Goal: Communication & Community: Answer question/provide support

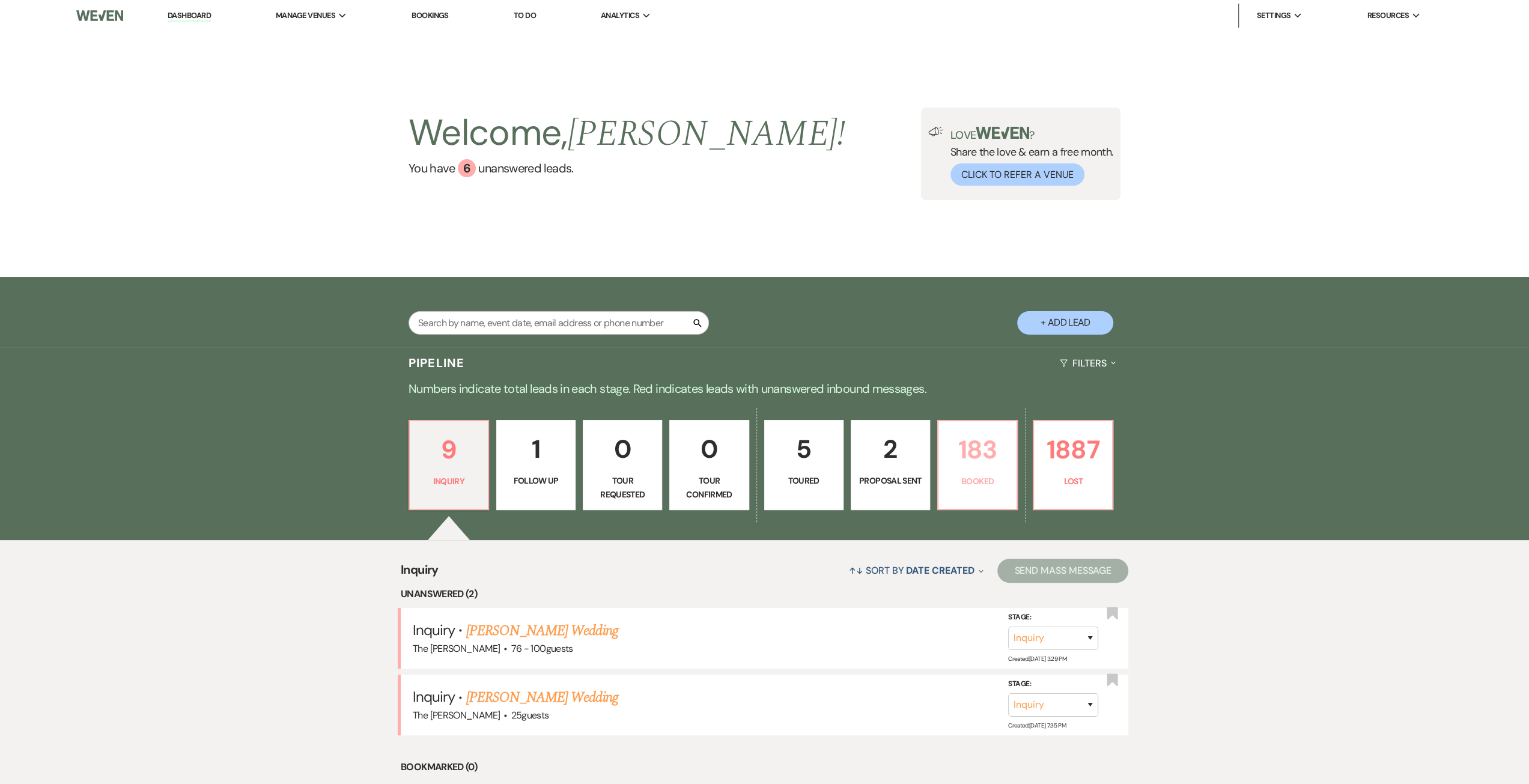
click at [978, 476] on p "Booked" at bounding box center [977, 481] width 64 height 13
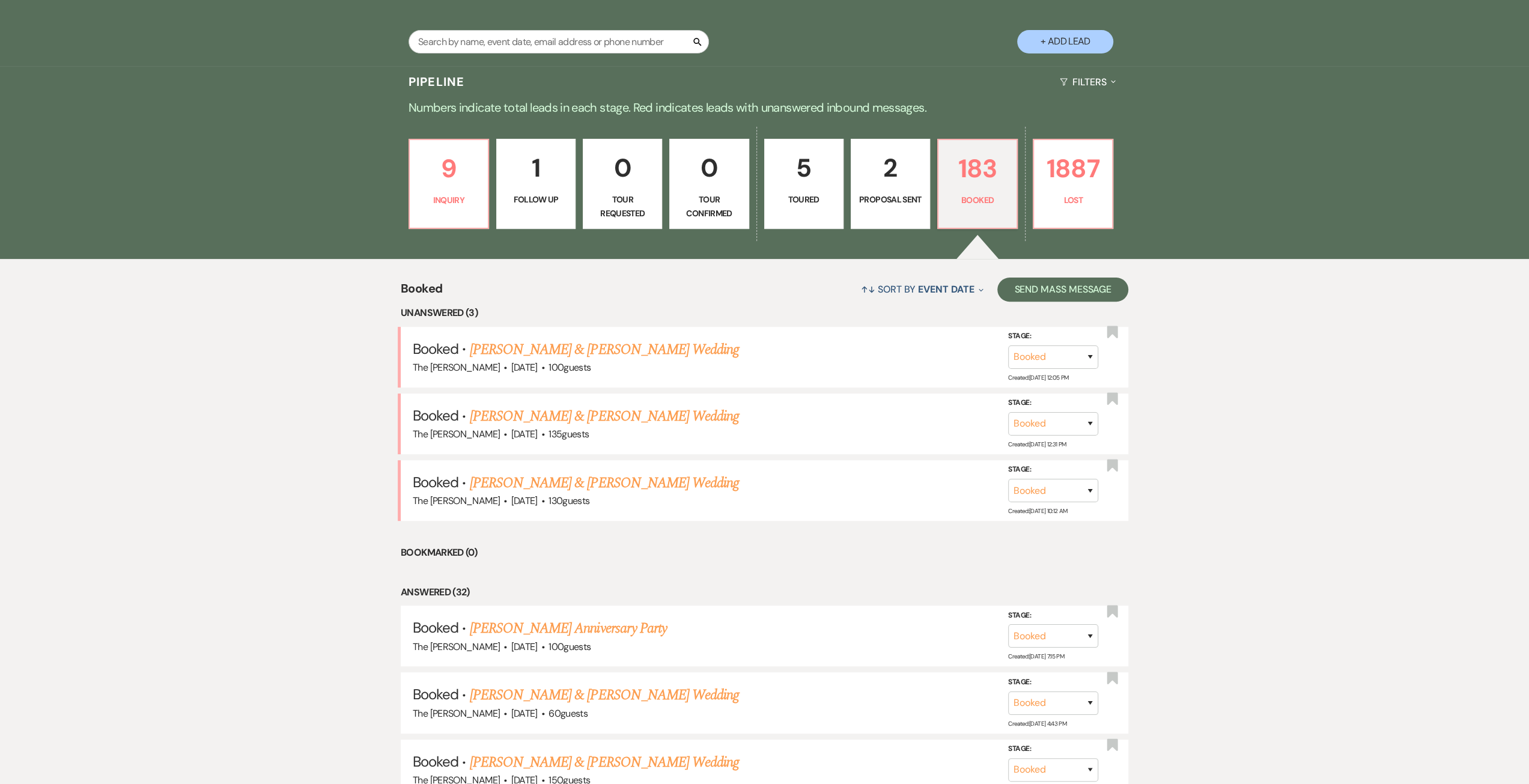
scroll to position [301, 0]
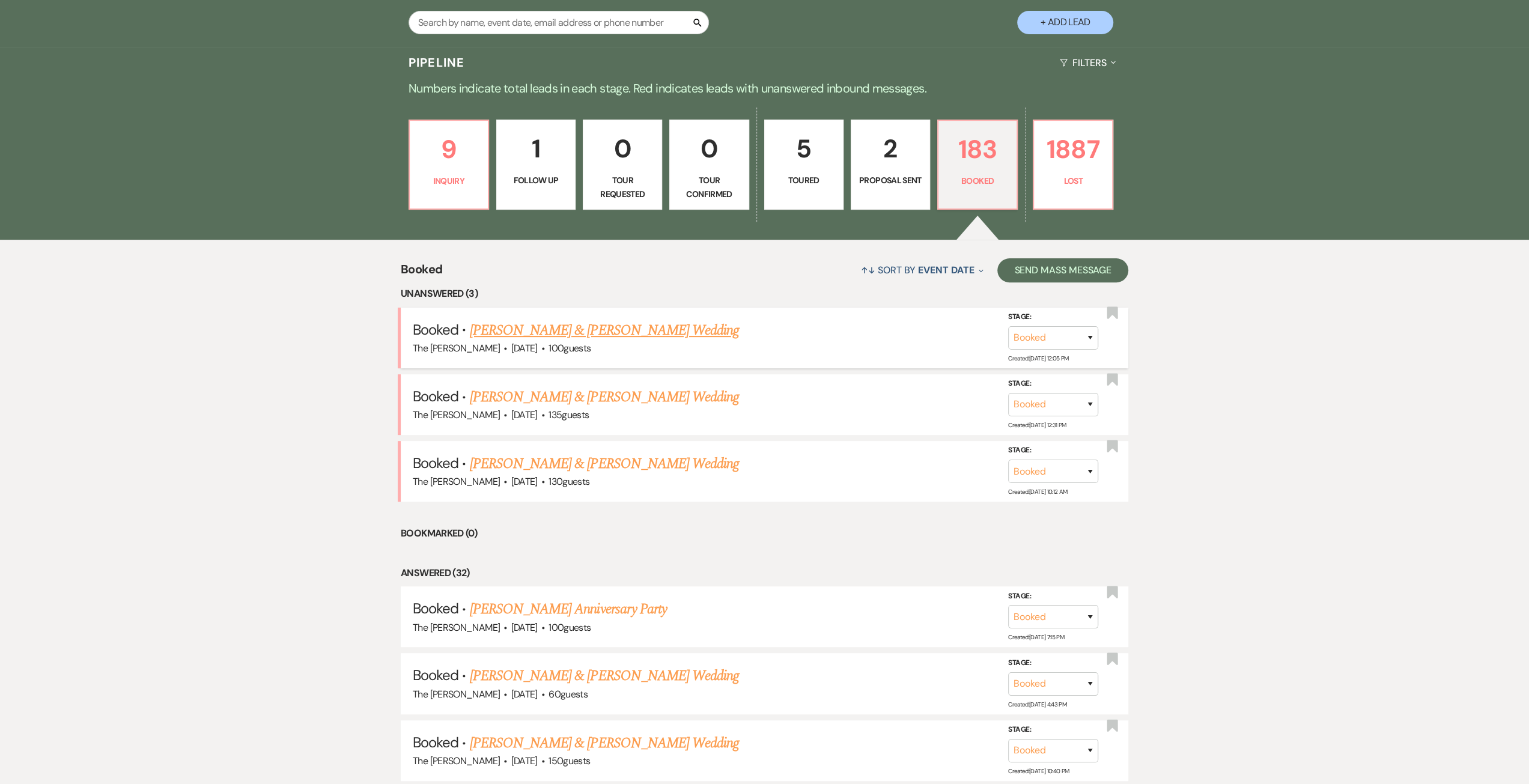
click at [622, 331] on link "[PERSON_NAME] & [PERSON_NAME] Wedding" at bounding box center [605, 331] width 269 height 22
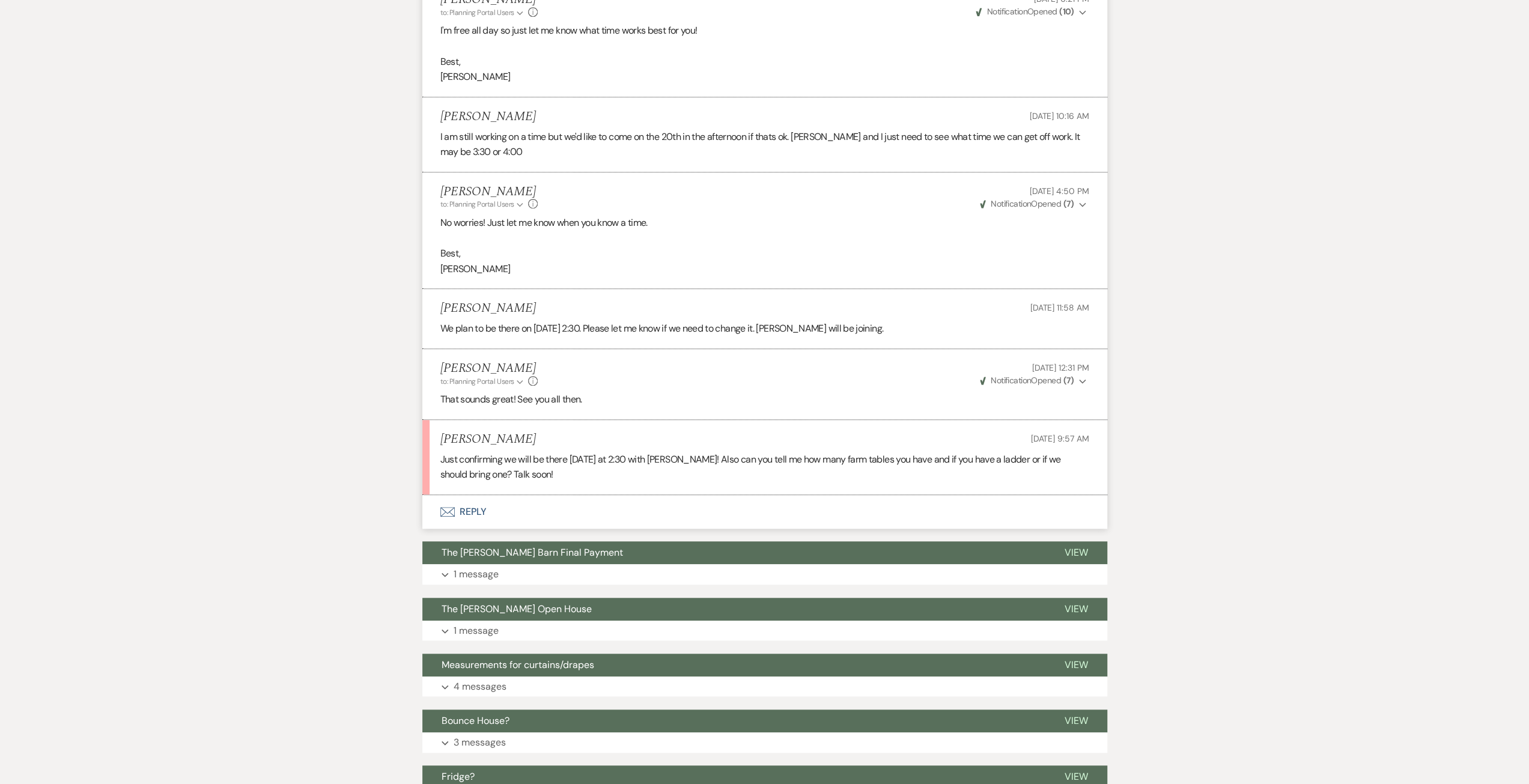
scroll to position [721, 0]
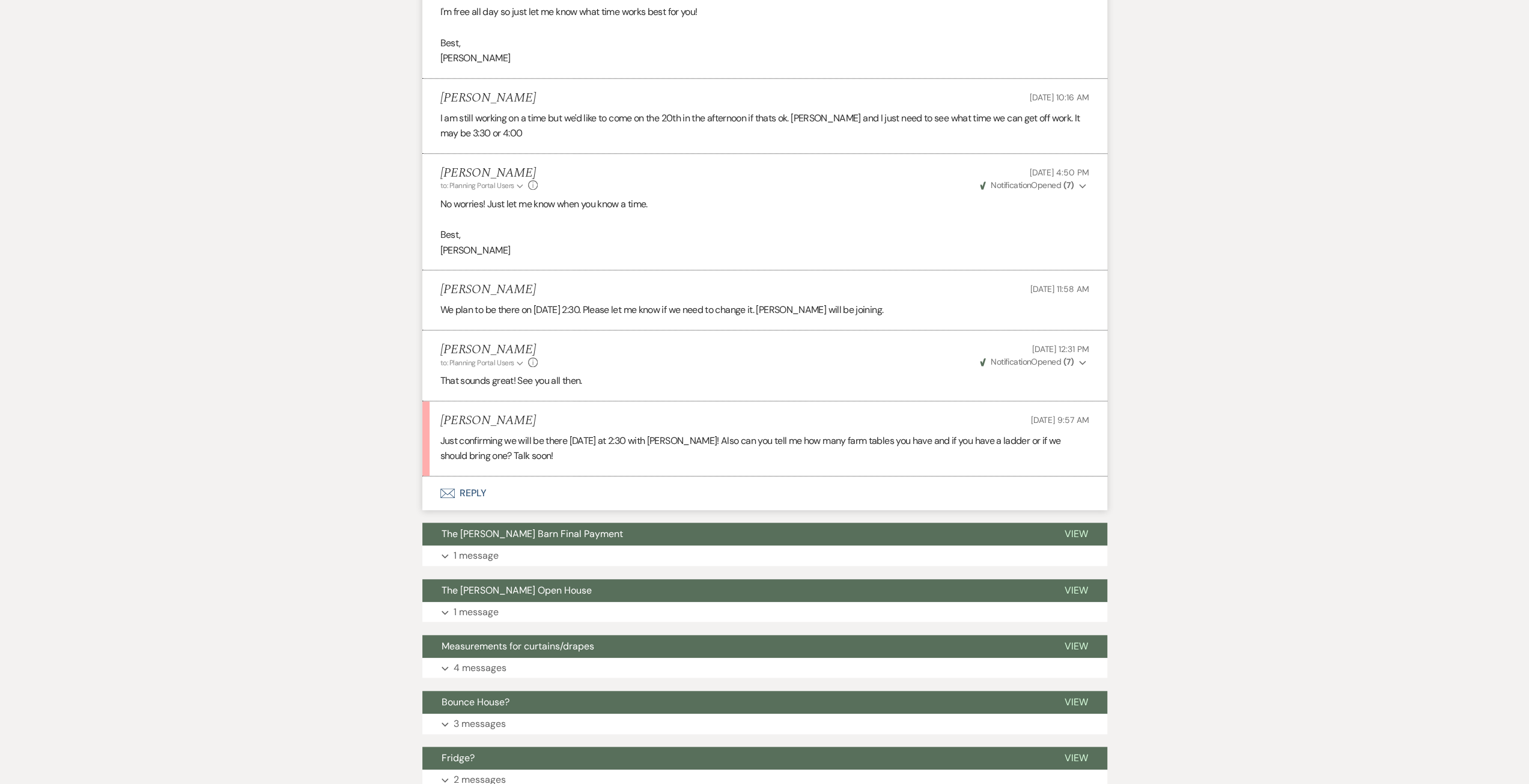
click at [538, 495] on button "Envelope Reply" at bounding box center [764, 493] width 684 height 34
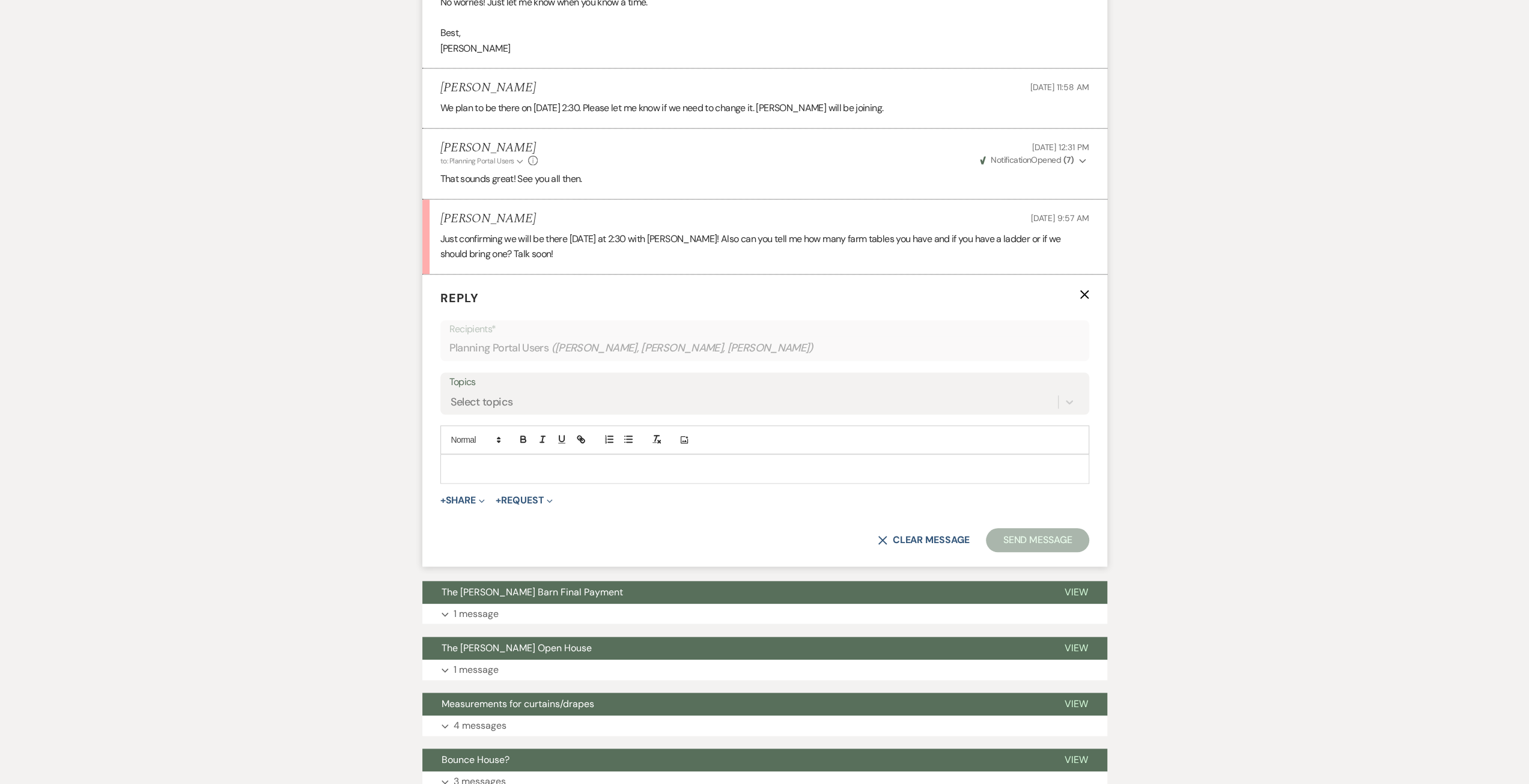
scroll to position [926, 0]
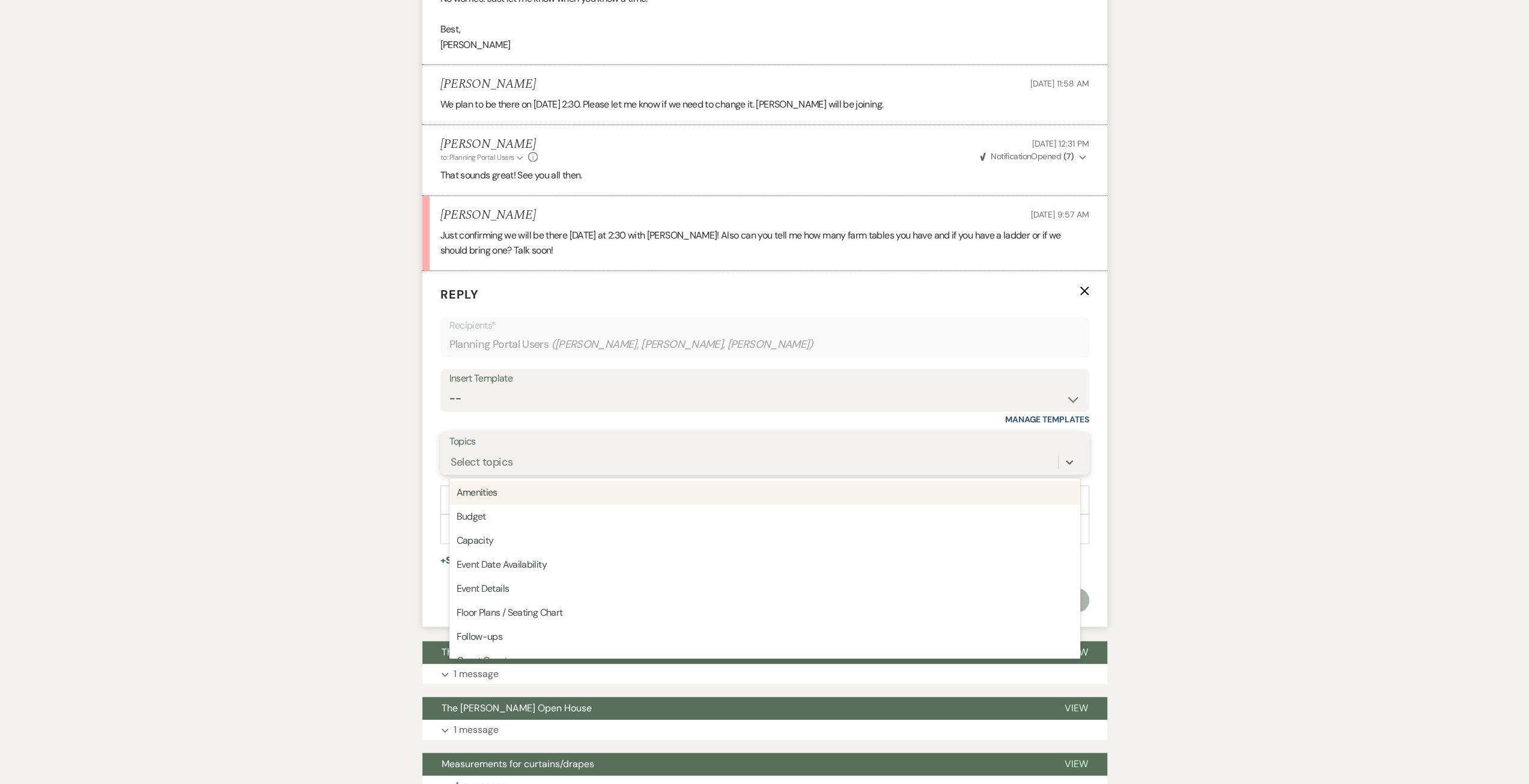
click at [517, 466] on div "Select topics" at bounding box center [753, 462] width 609 height 21
click at [387, 459] on div "Messages Tasks Payments Vendors Rental Overview Timeline Docs & Files Contacts …" at bounding box center [764, 220] width 1529 height 1859
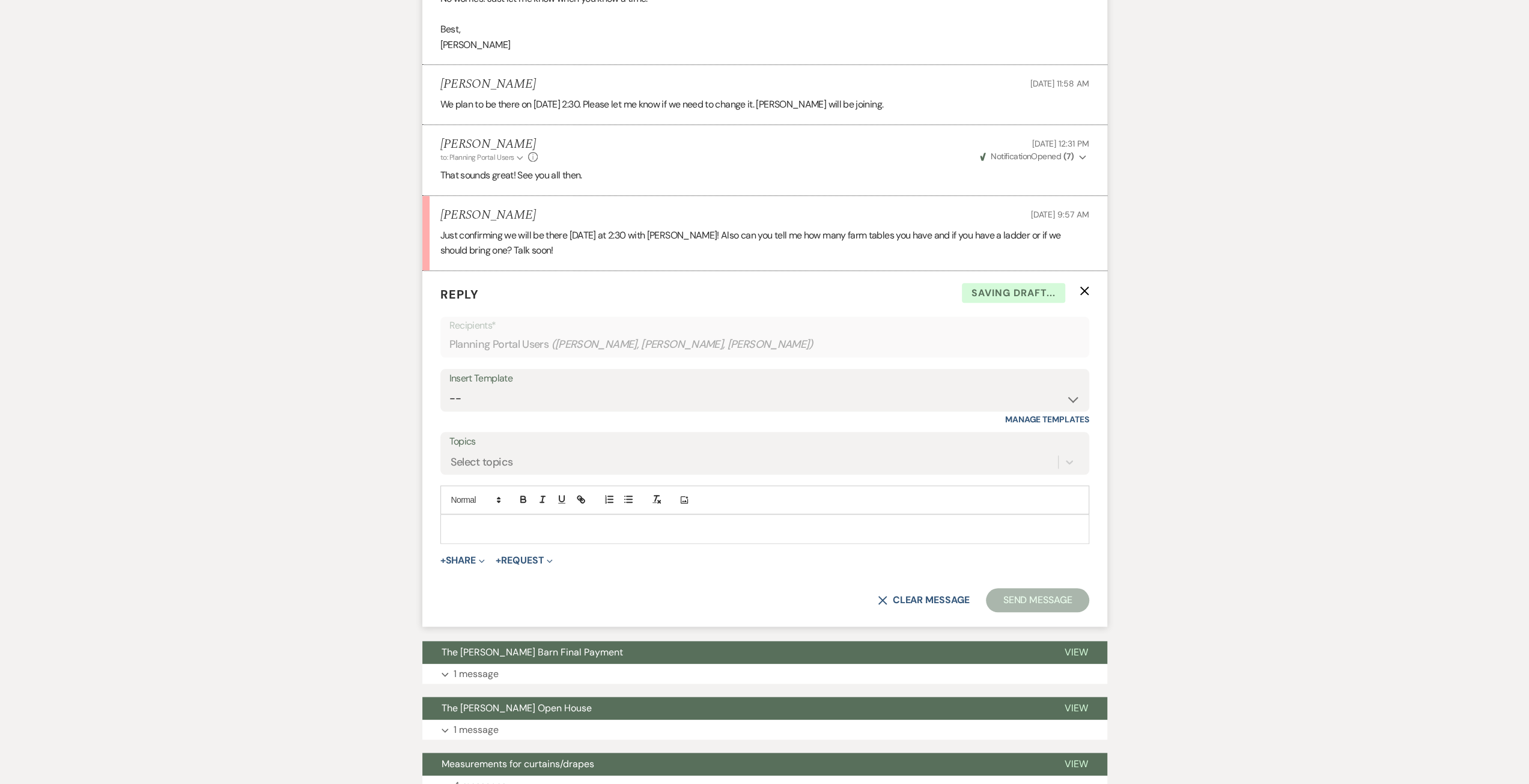
click at [477, 522] on p at bounding box center [765, 528] width 630 height 13
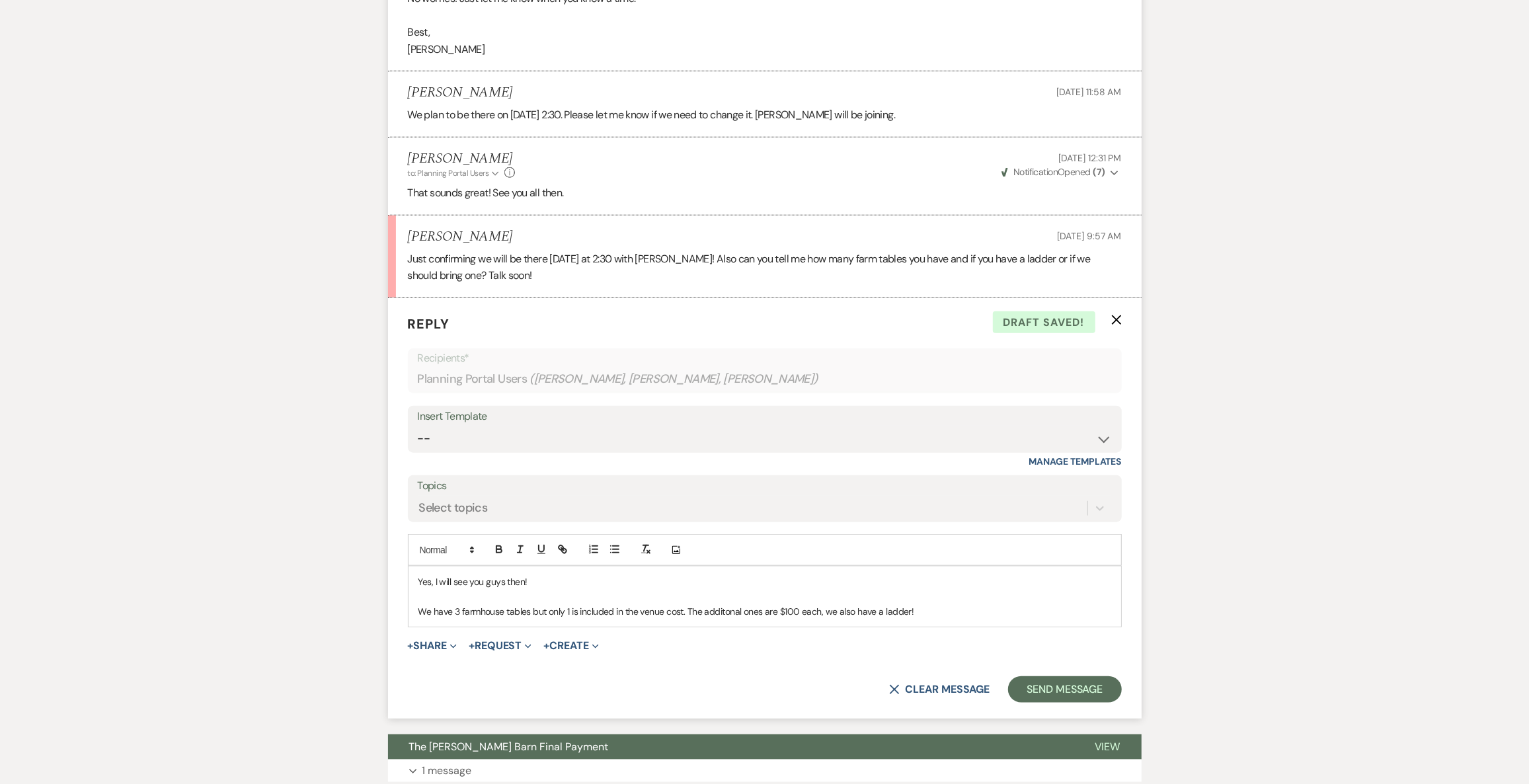
click at [729, 606] on p "We have 3 farmhouse tables but only 1 is included in the venue cost. The addito…" at bounding box center [765, 611] width 693 height 15
click at [727, 606] on p "We have 3 farmhouse tables but only 1 is included in the venue cost. The addito…" at bounding box center [765, 611] width 693 height 15
copy p "additonal"
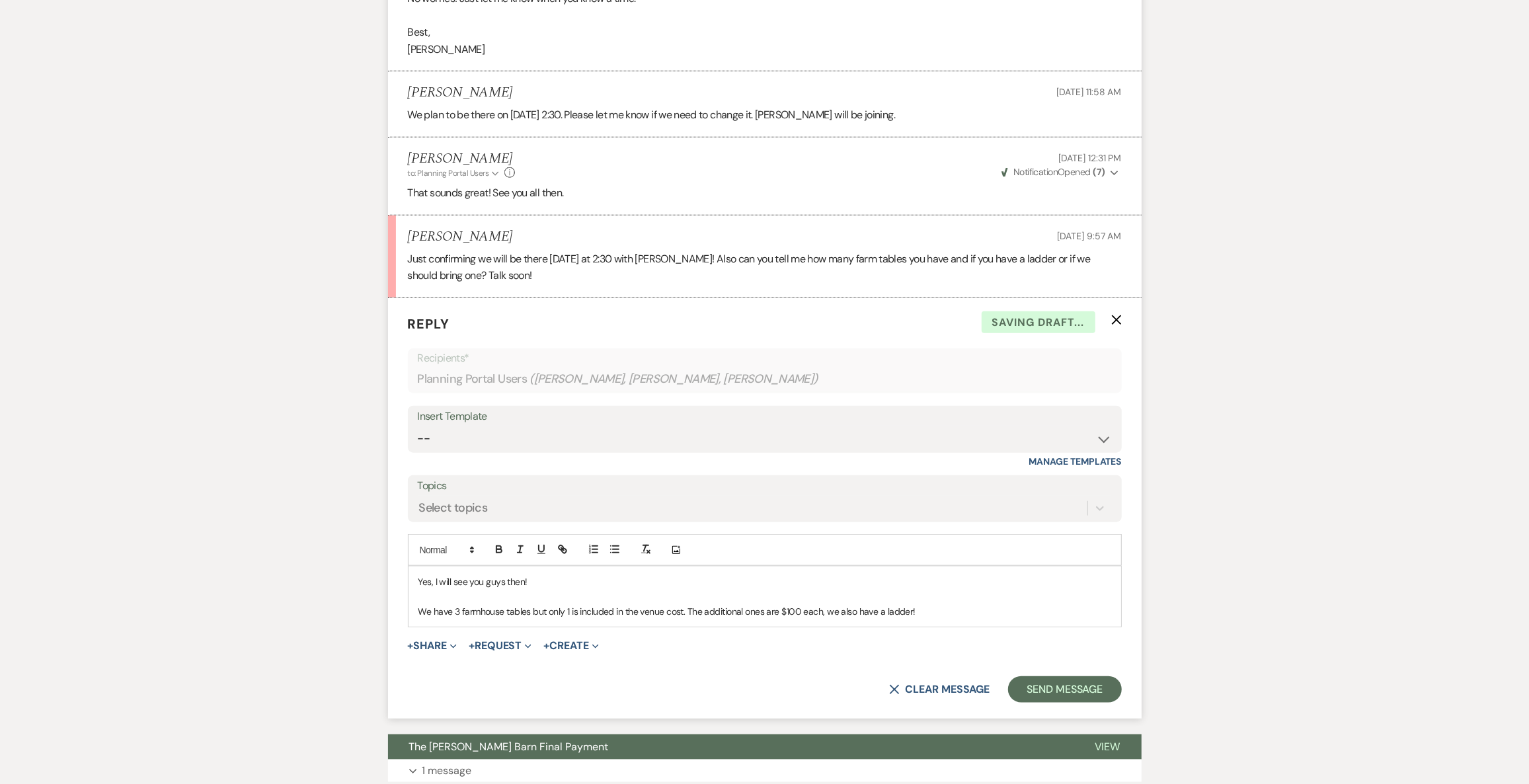
click at [914, 608] on p "We have 3 farmhouse tables but only 1 is included in the venue cost. The additi…" at bounding box center [765, 611] width 693 height 15
click at [1067, 687] on button "Send Message" at bounding box center [1065, 689] width 113 height 26
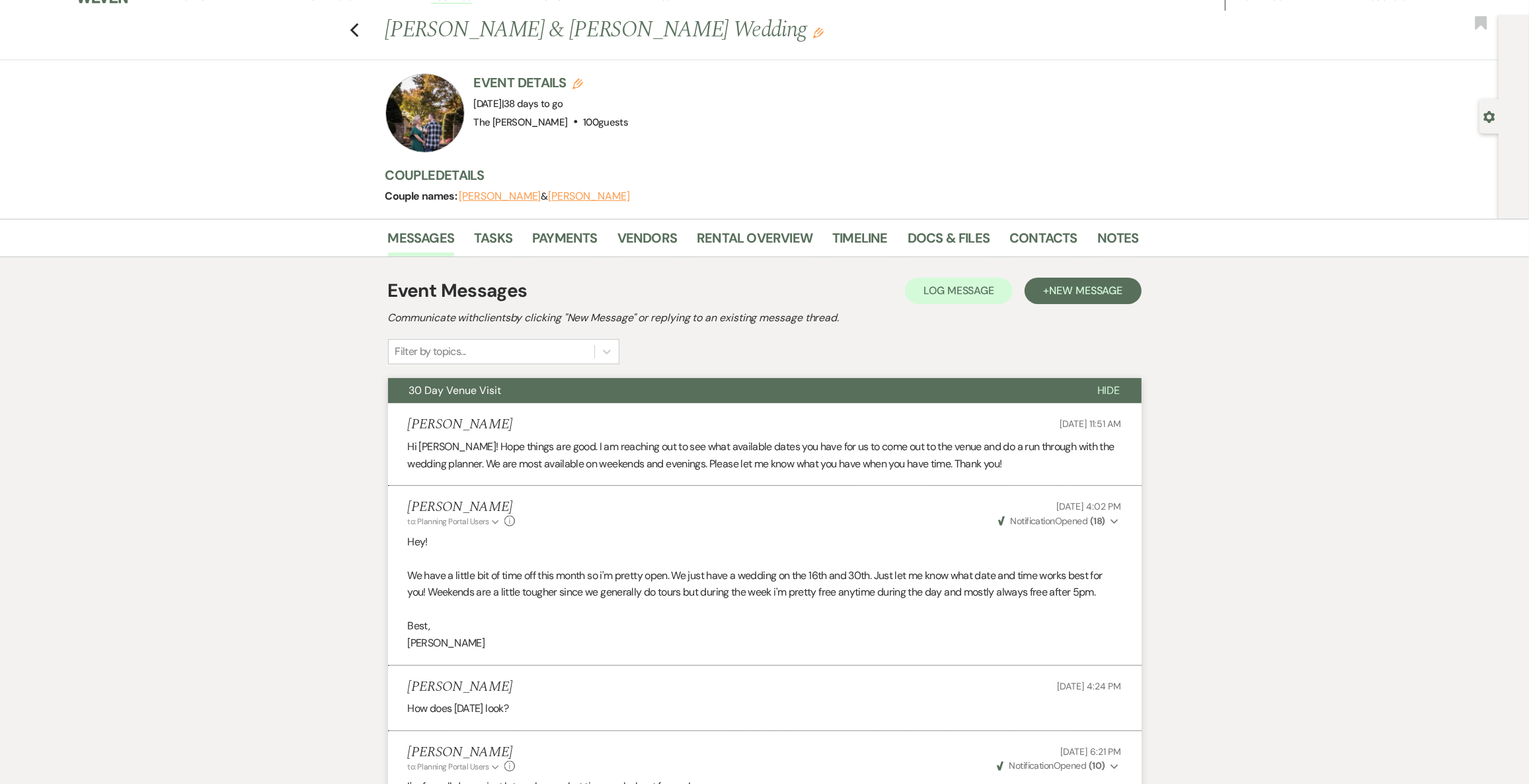
scroll to position [0, 0]
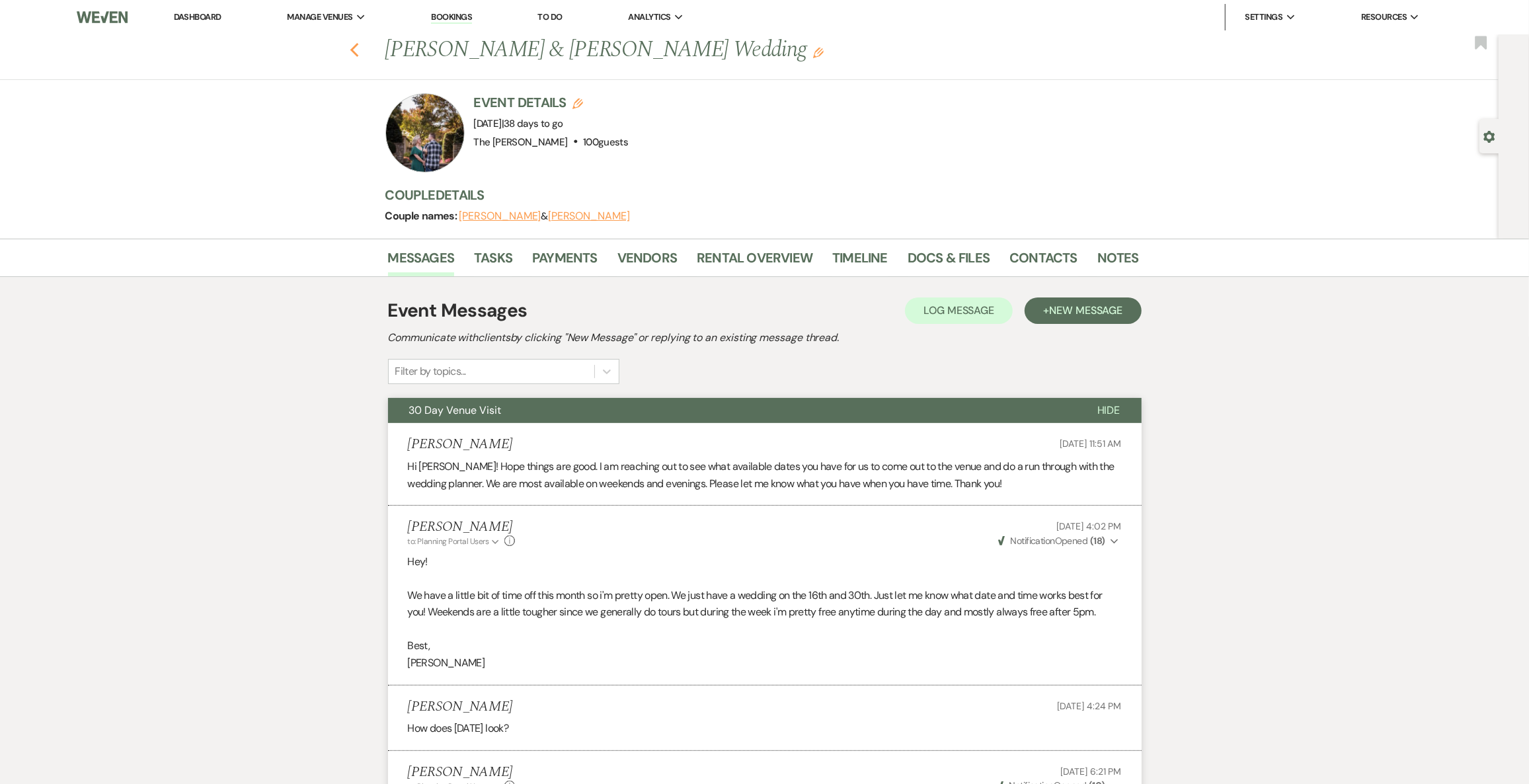
click at [359, 49] on icon "Previous" at bounding box center [355, 49] width 10 height 16
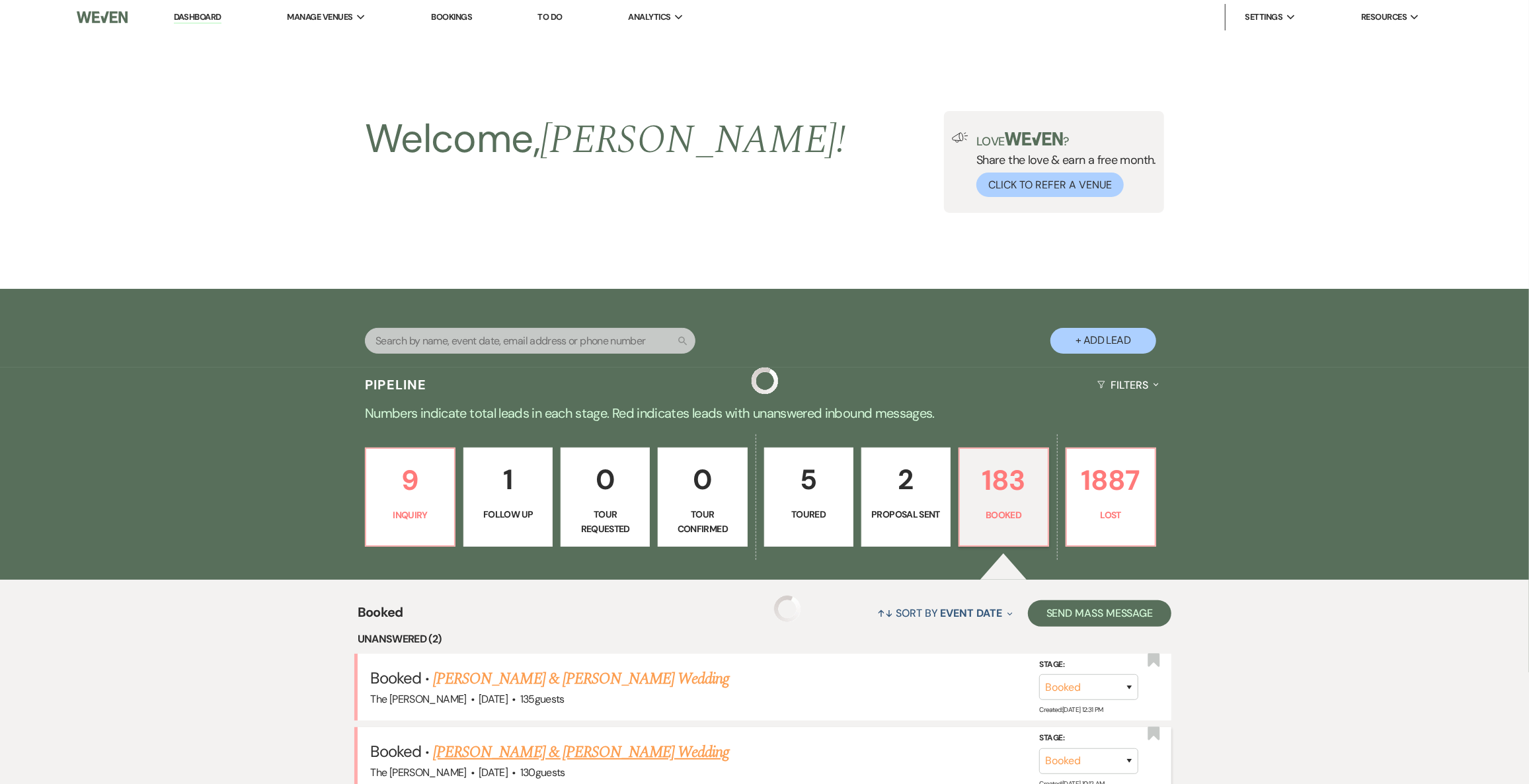
scroll to position [300, 0]
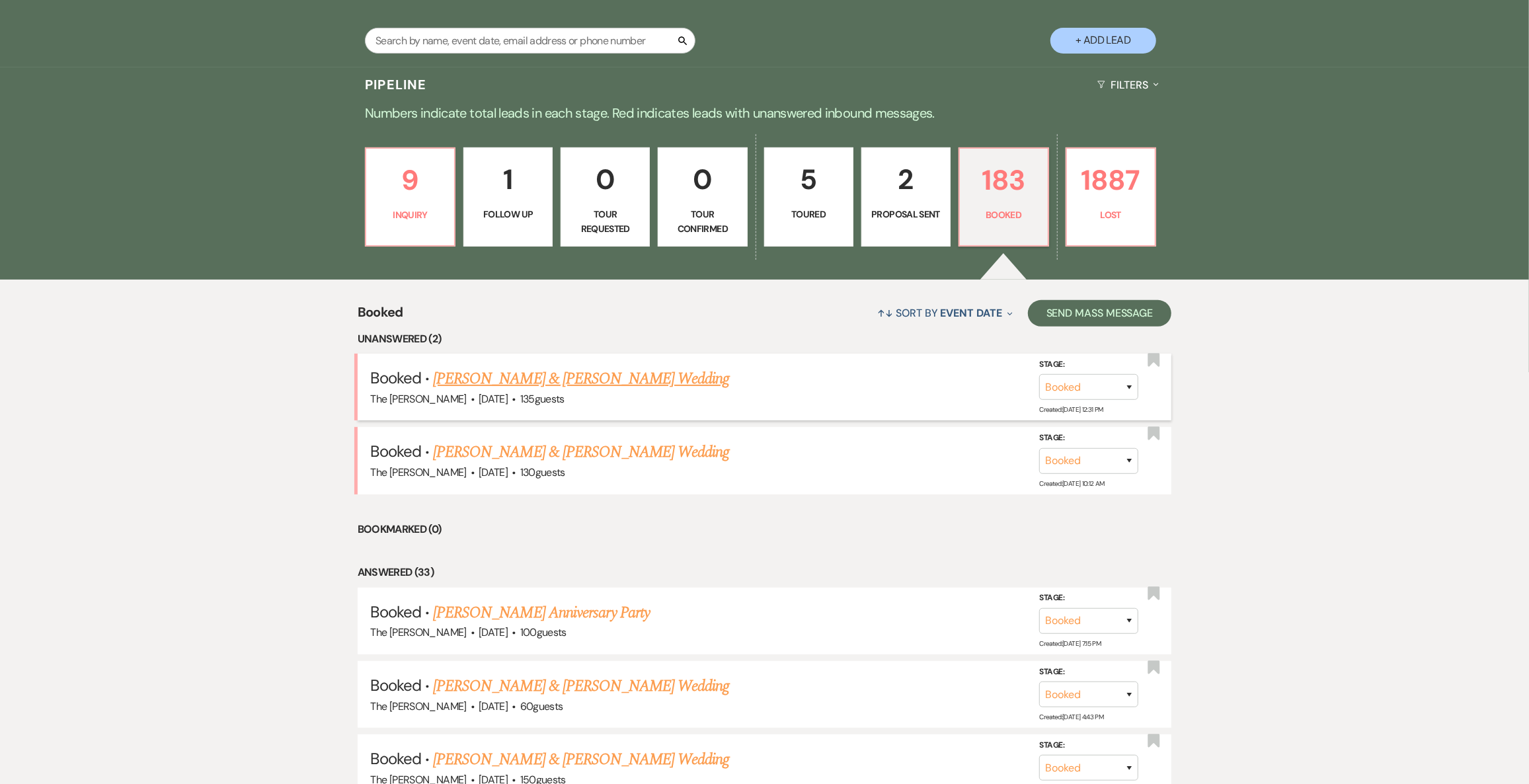
click at [539, 381] on link "[PERSON_NAME] & [PERSON_NAME] Wedding" at bounding box center [581, 378] width 296 height 24
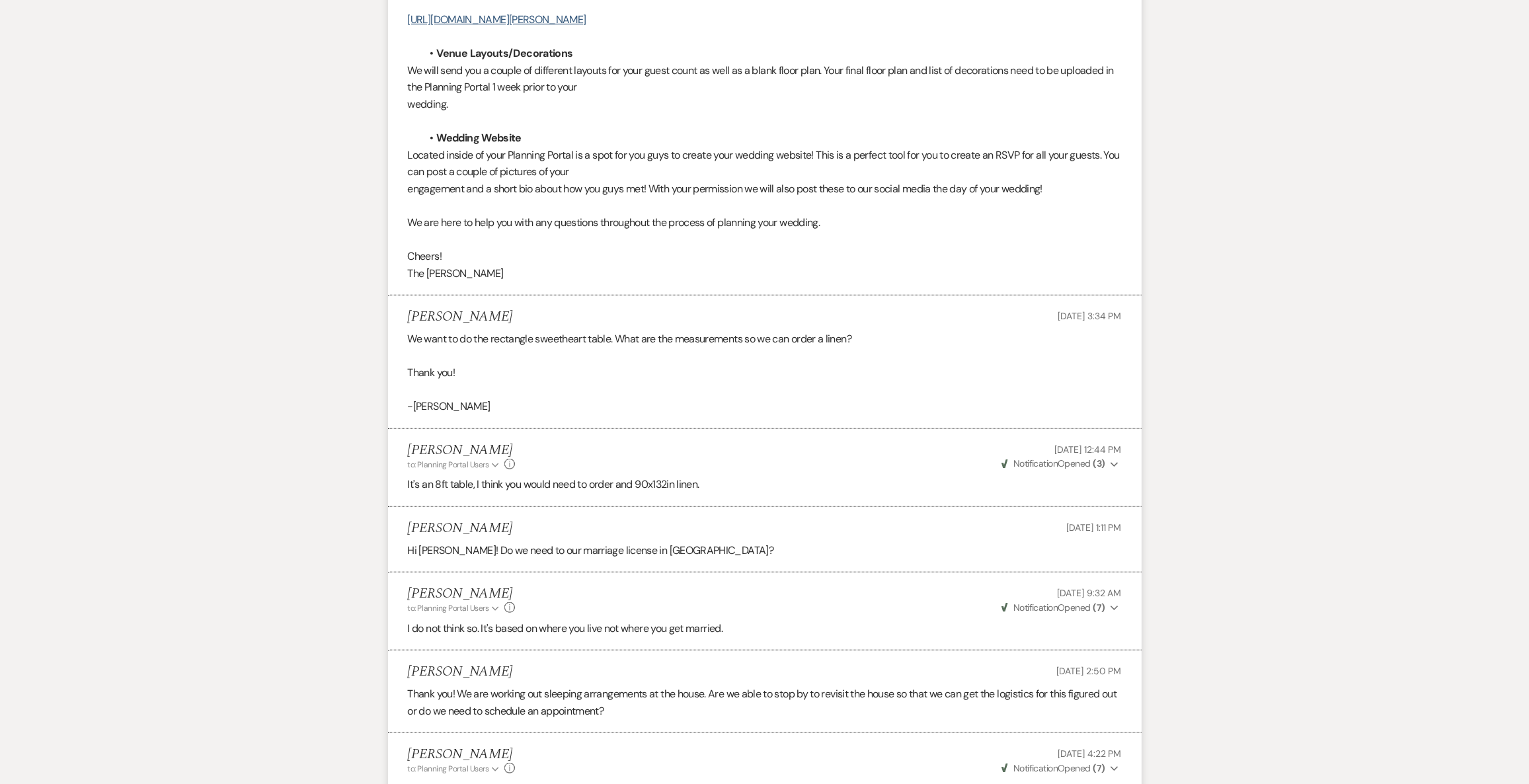
scroll to position [1202, 0]
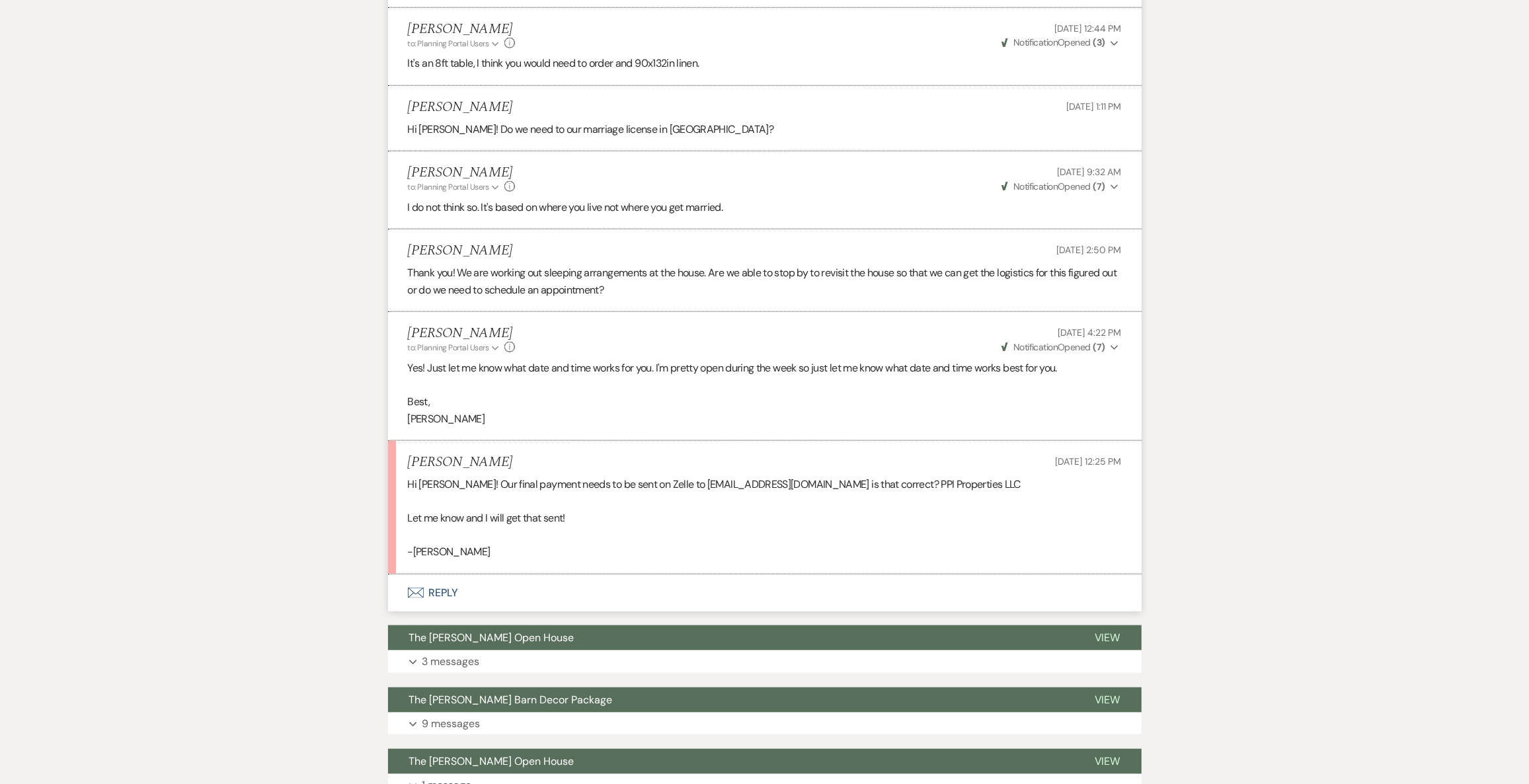
click at [453, 597] on button "Envelope Reply" at bounding box center [765, 592] width 753 height 37
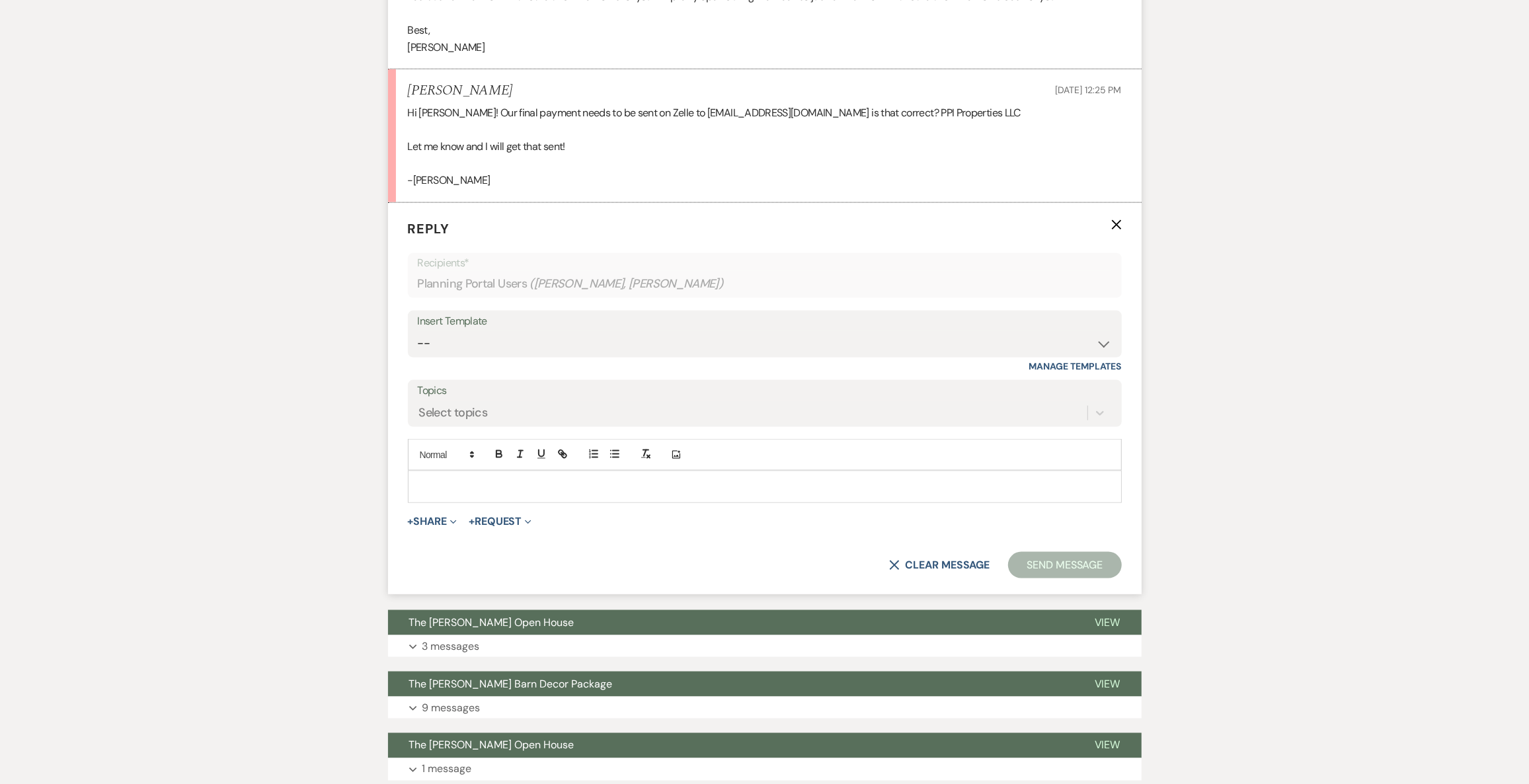
scroll to position [1575, 0]
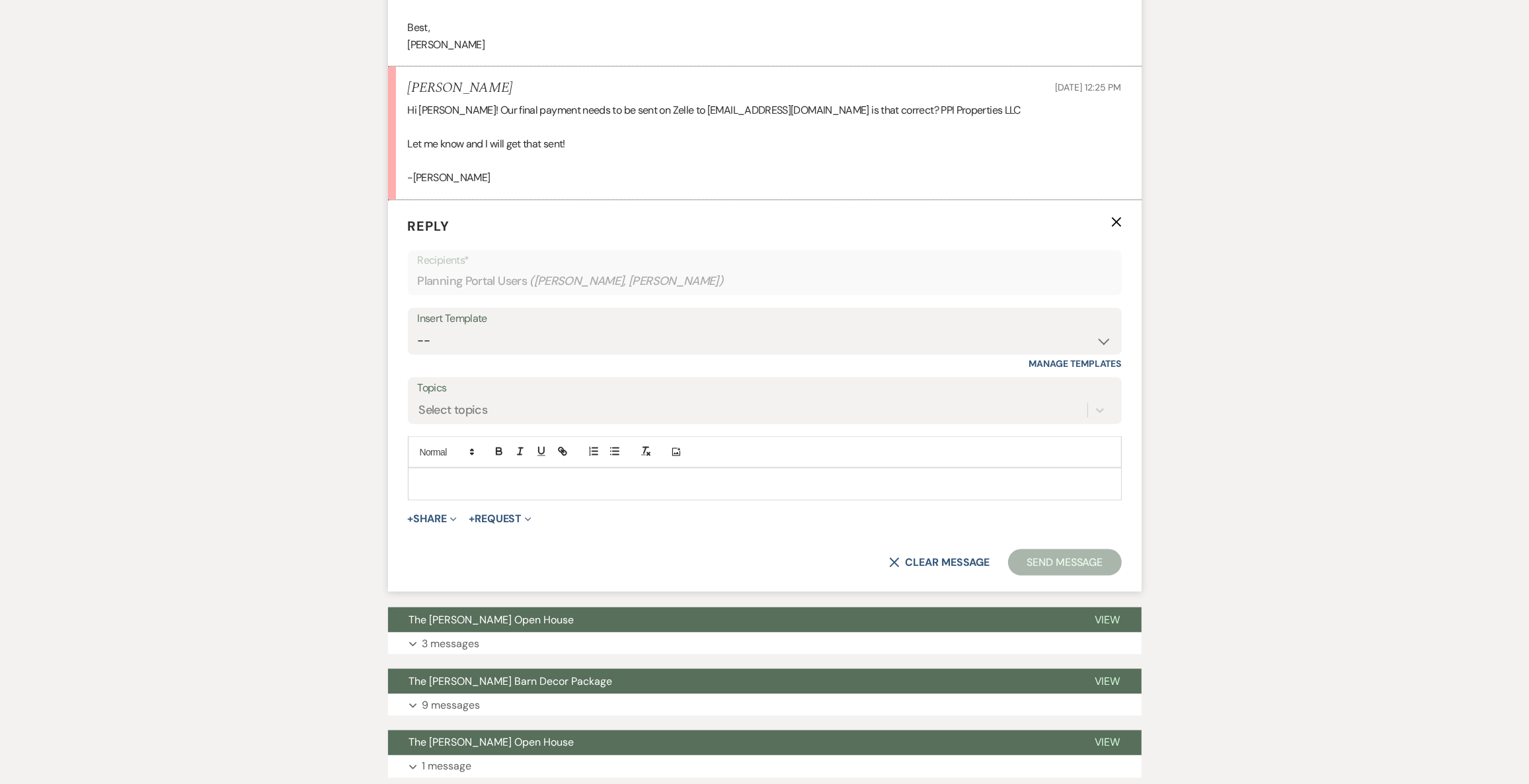
click at [439, 483] on p at bounding box center [765, 483] width 693 height 15
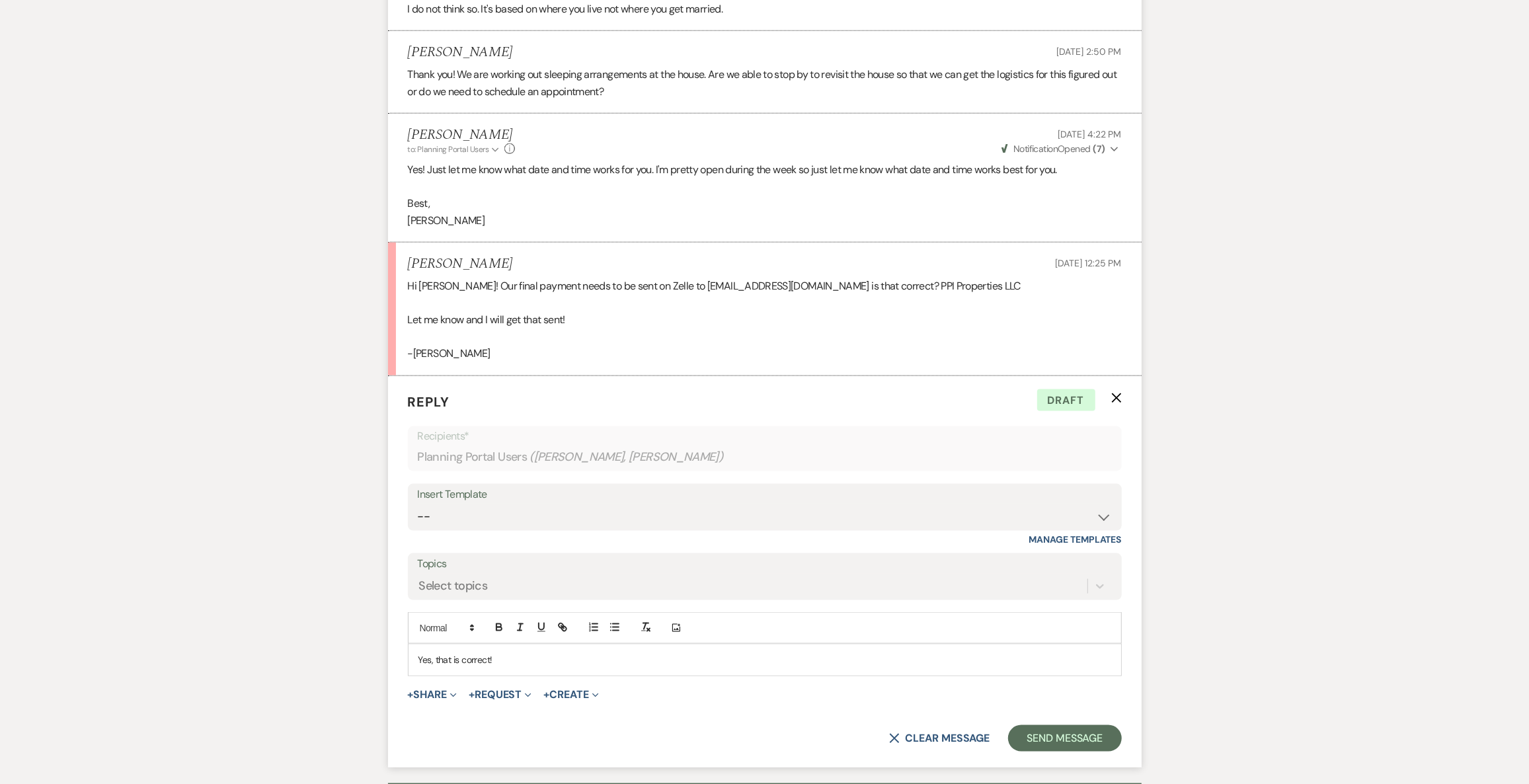
scroll to position [1395, 0]
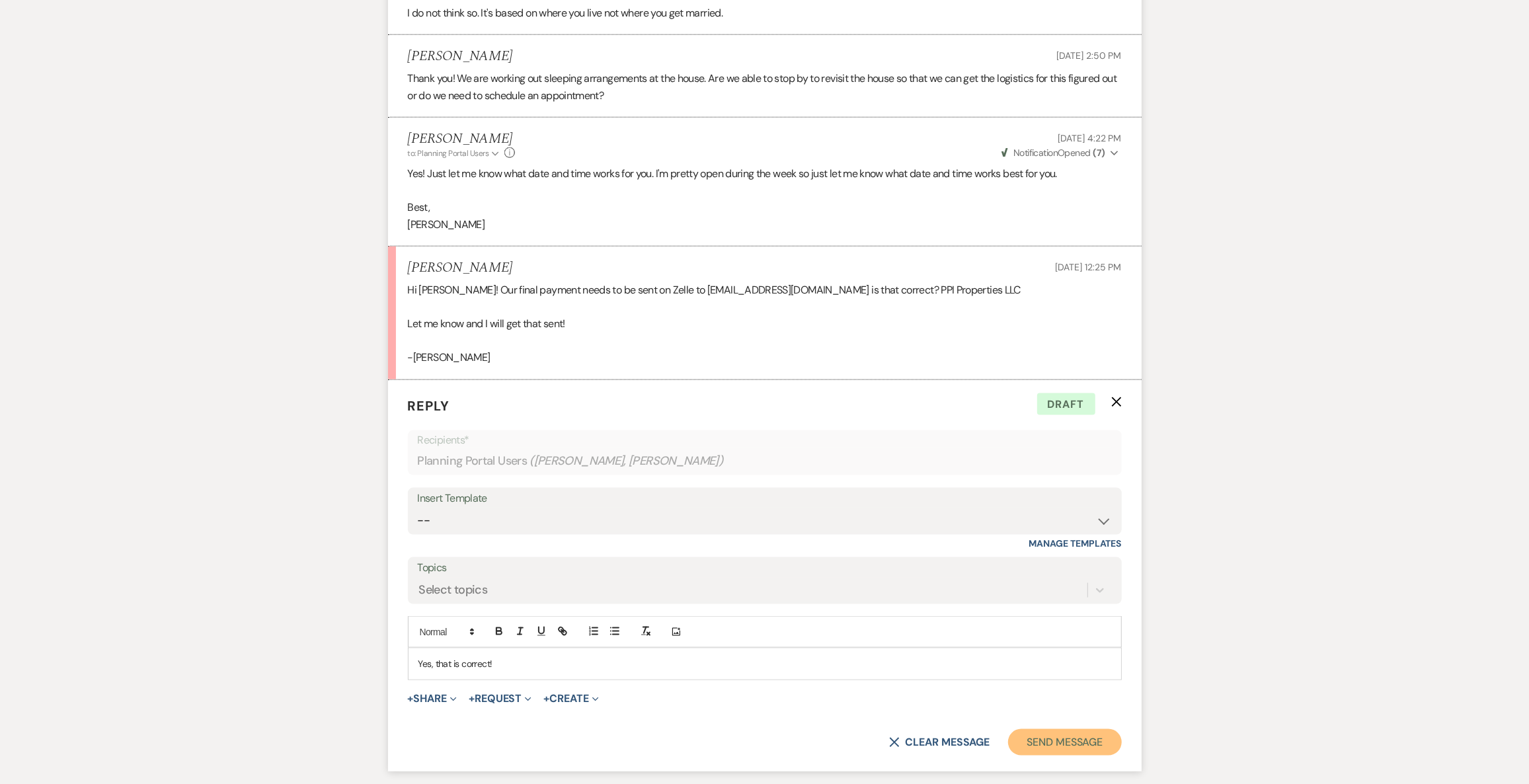
click at [1074, 735] on button "Send Message" at bounding box center [1065, 742] width 113 height 26
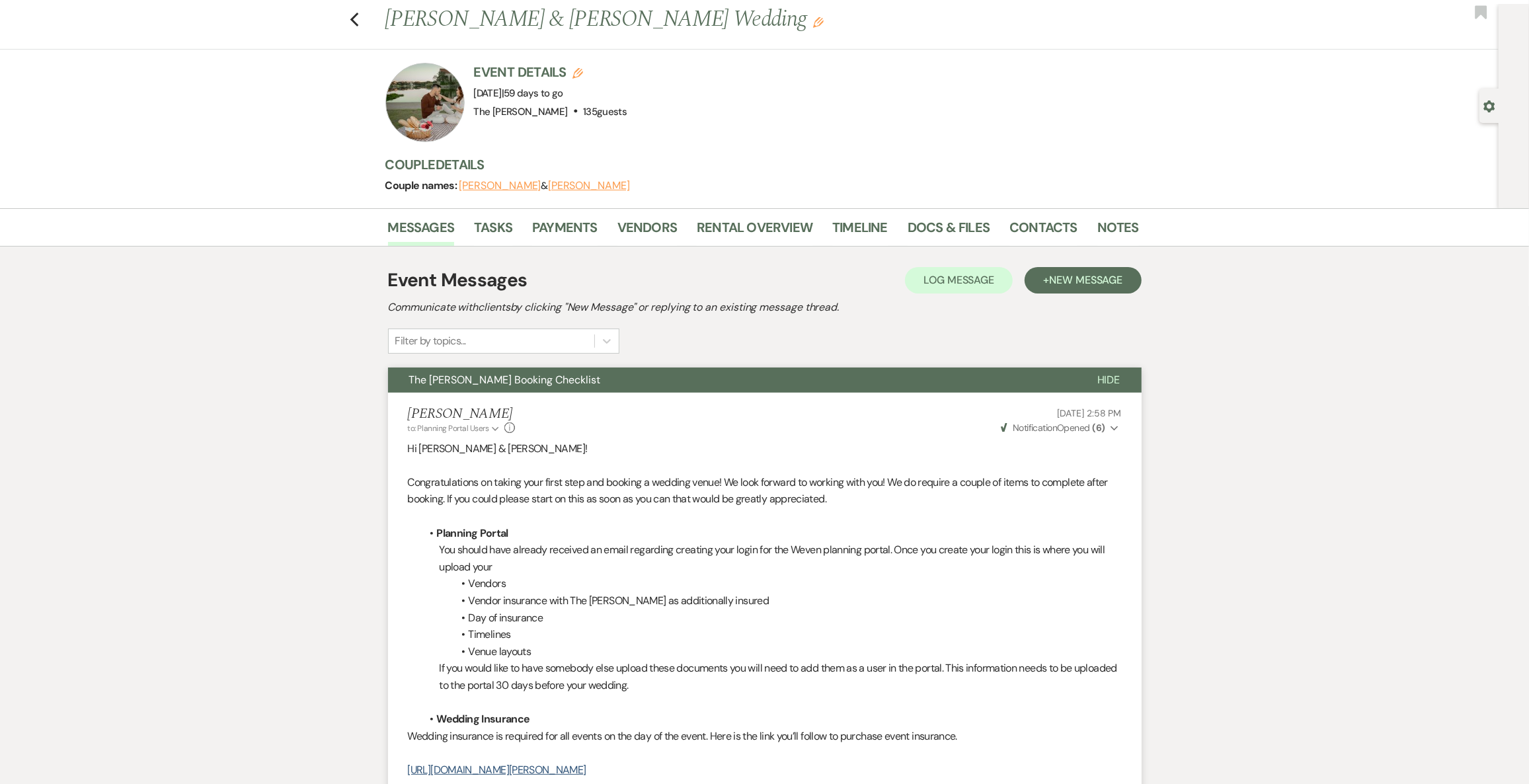
scroll to position [0, 0]
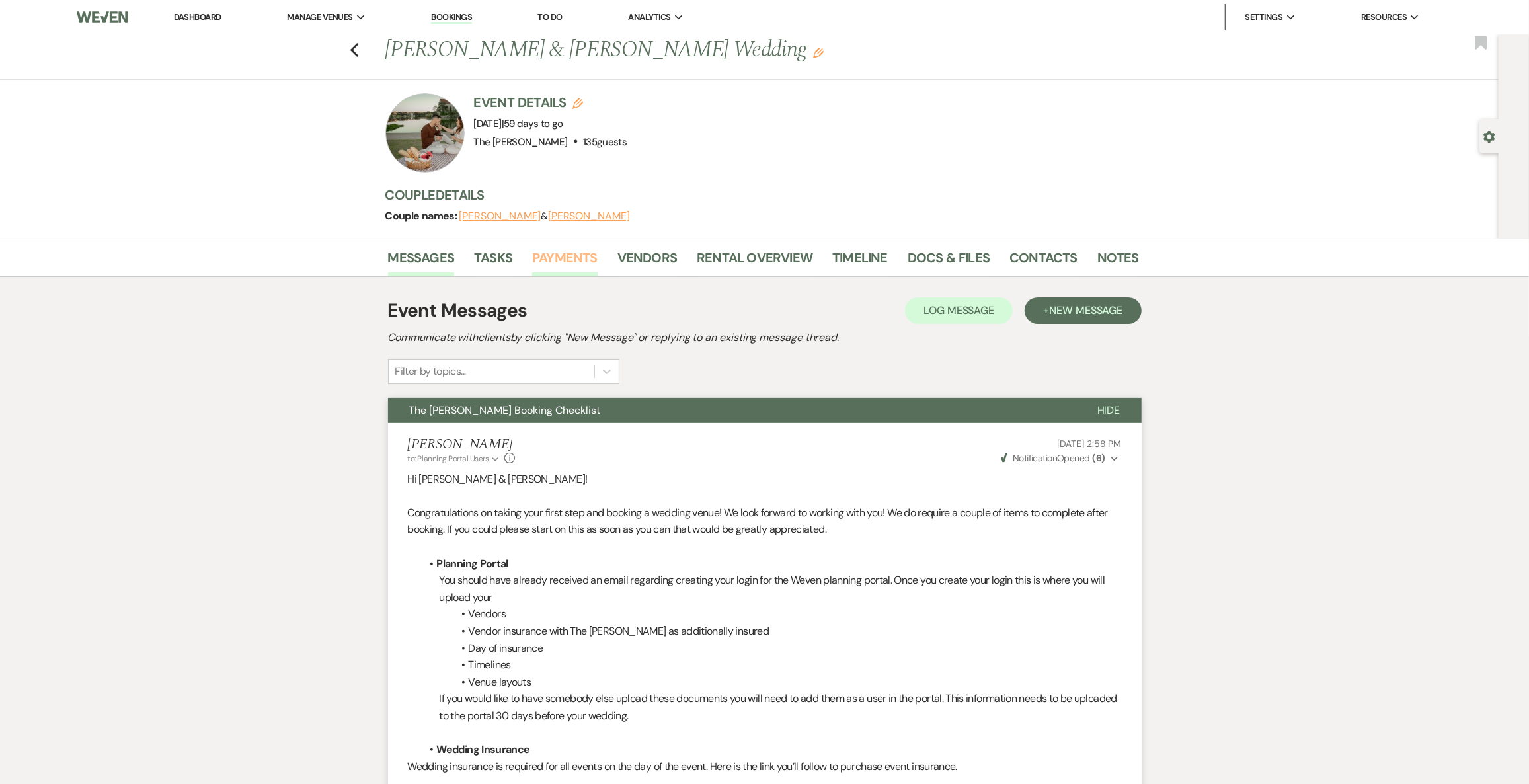
click at [566, 257] on link "Payments" at bounding box center [565, 261] width 66 height 29
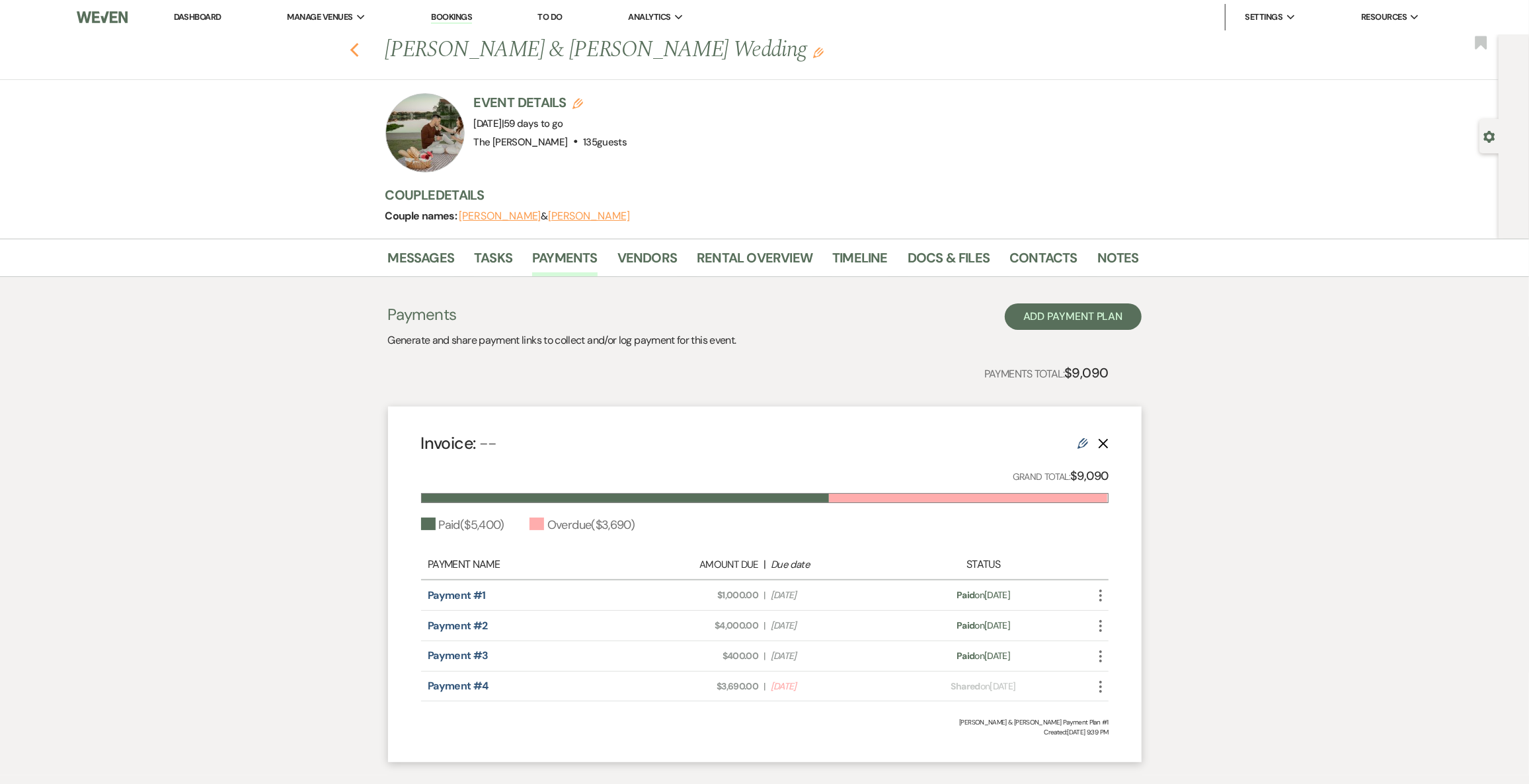
click at [359, 51] on icon "Previous" at bounding box center [355, 49] width 10 height 16
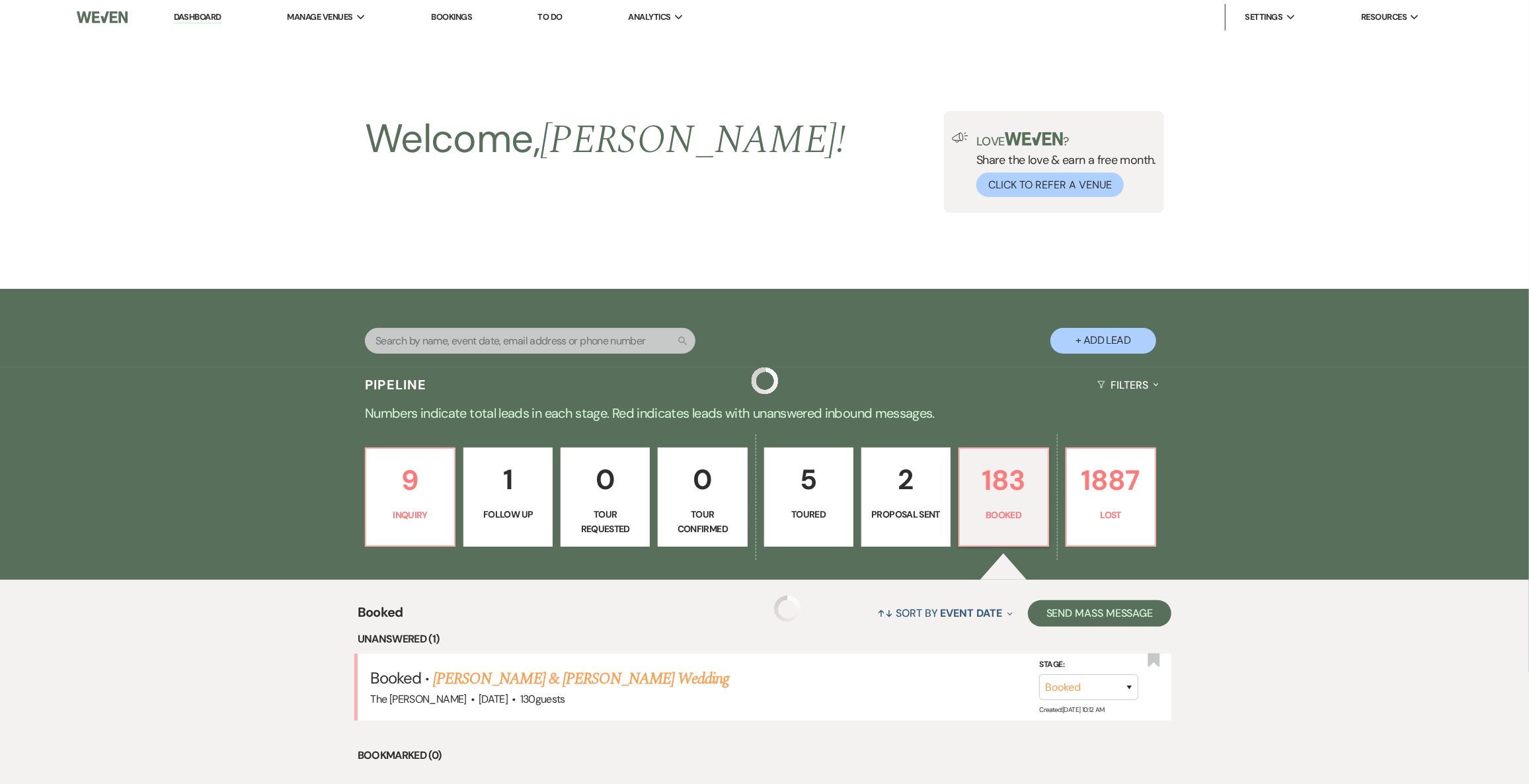
scroll to position [300, 0]
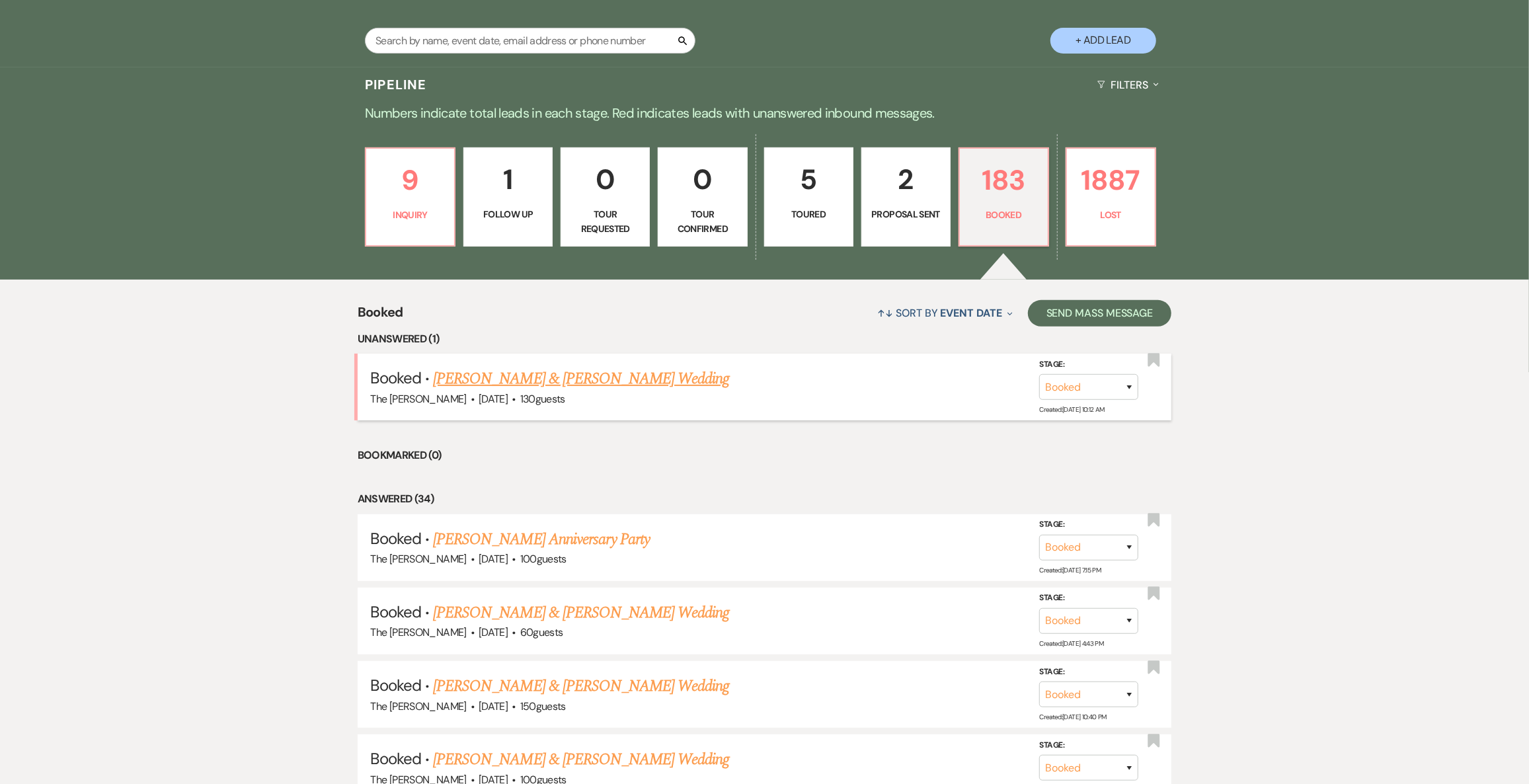
click at [494, 376] on link "[PERSON_NAME] & [PERSON_NAME] Wedding" at bounding box center [581, 378] width 296 height 24
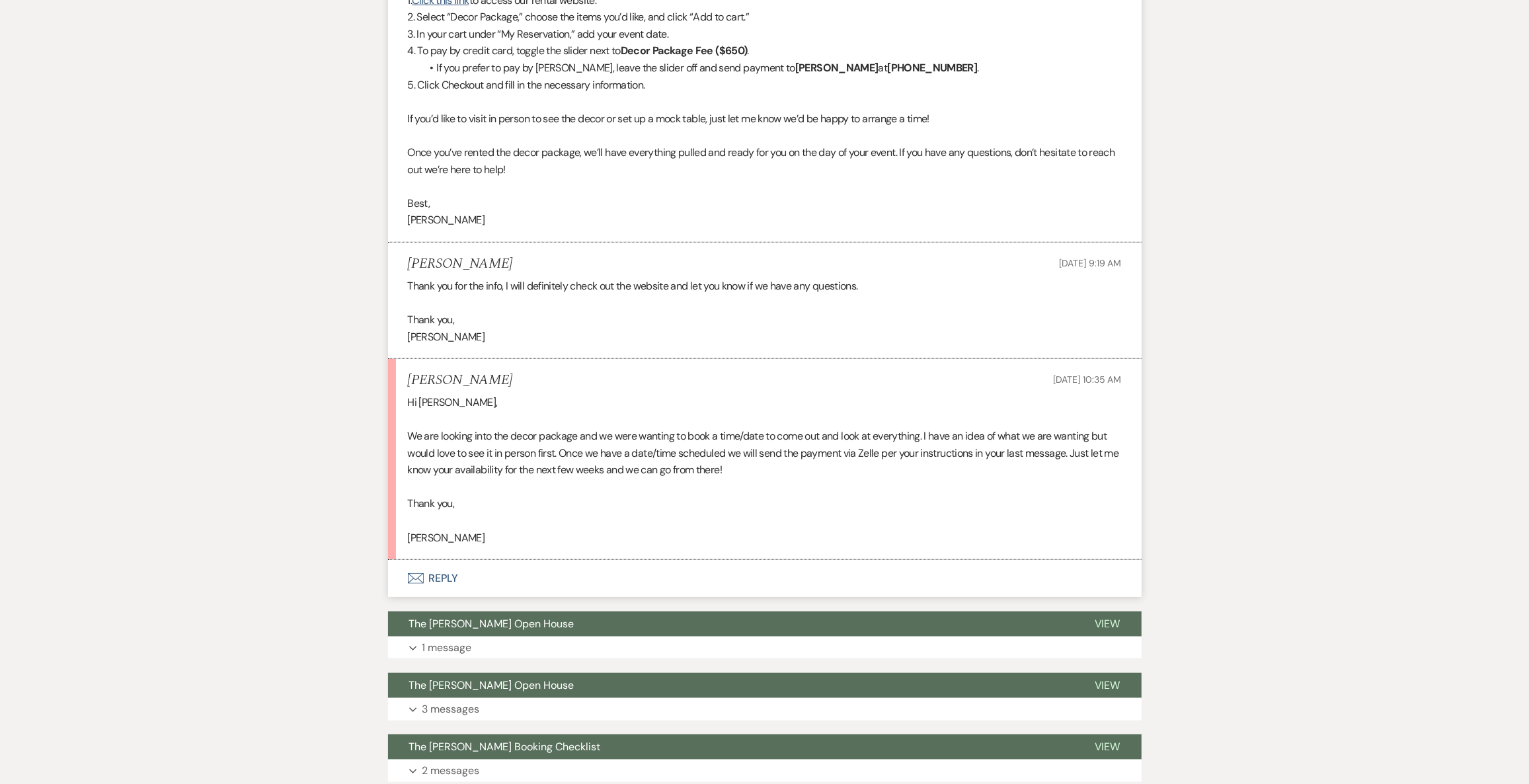
scroll to position [720, 0]
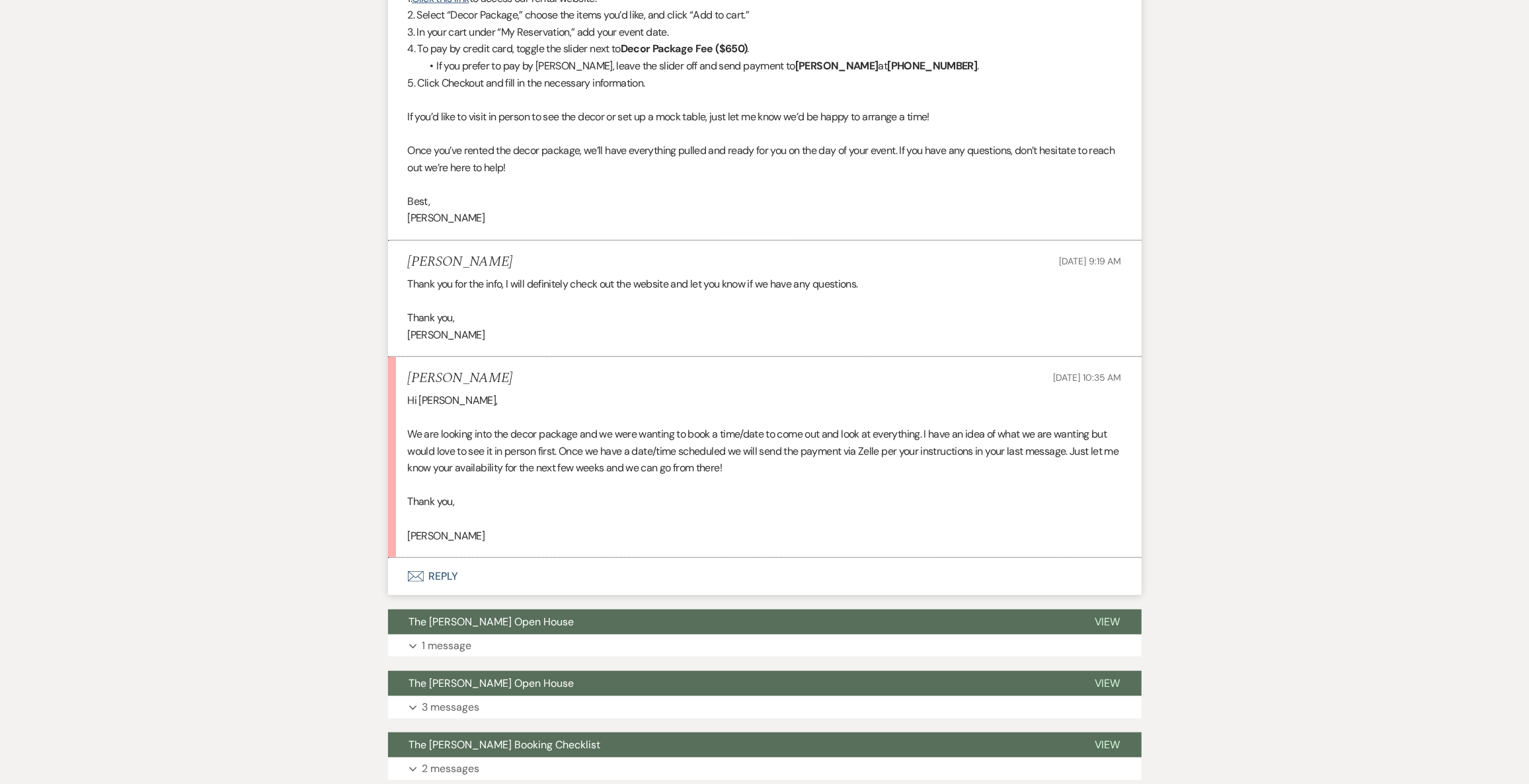
click at [464, 573] on button "Envelope Reply" at bounding box center [765, 576] width 753 height 37
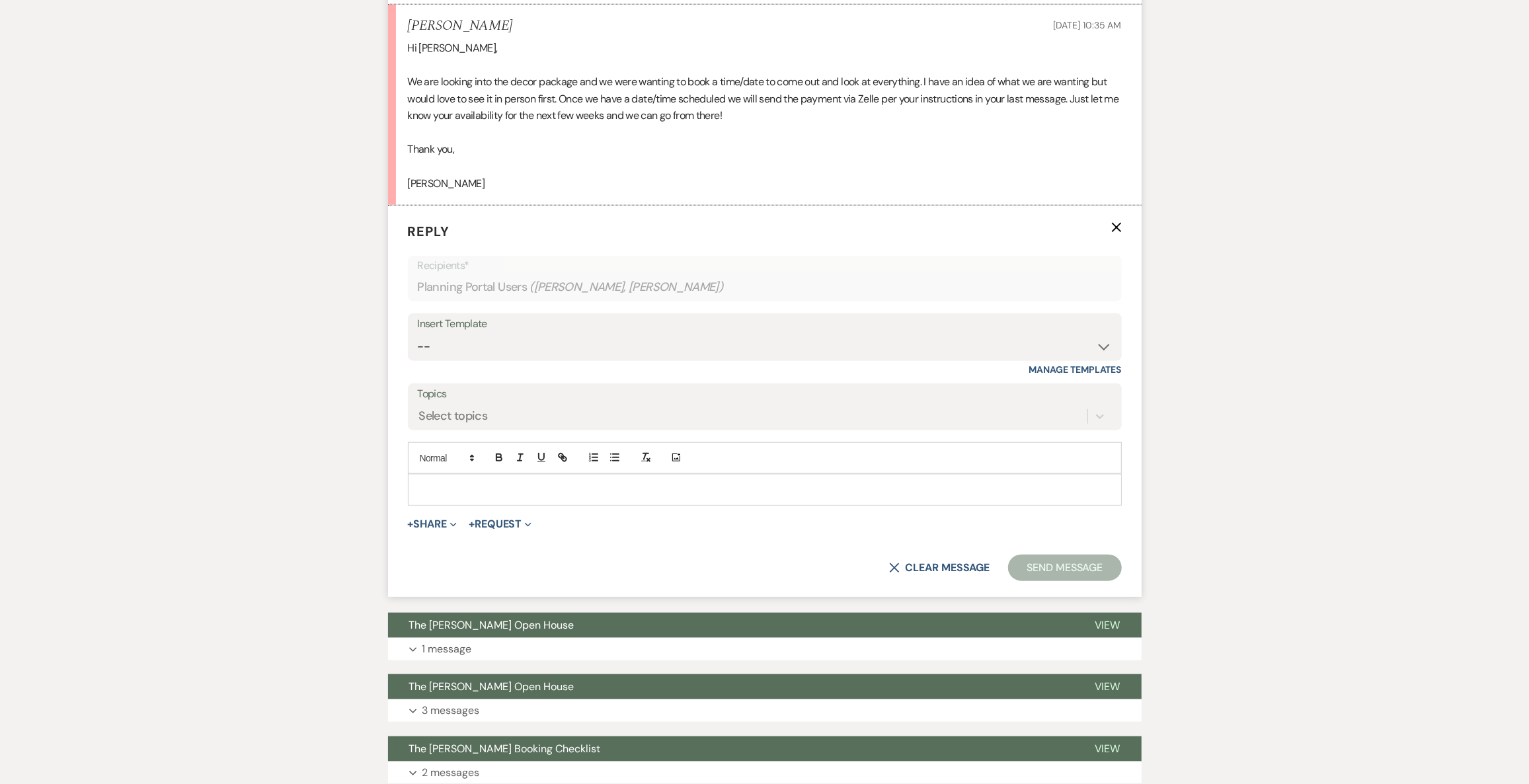
scroll to position [1079, 0]
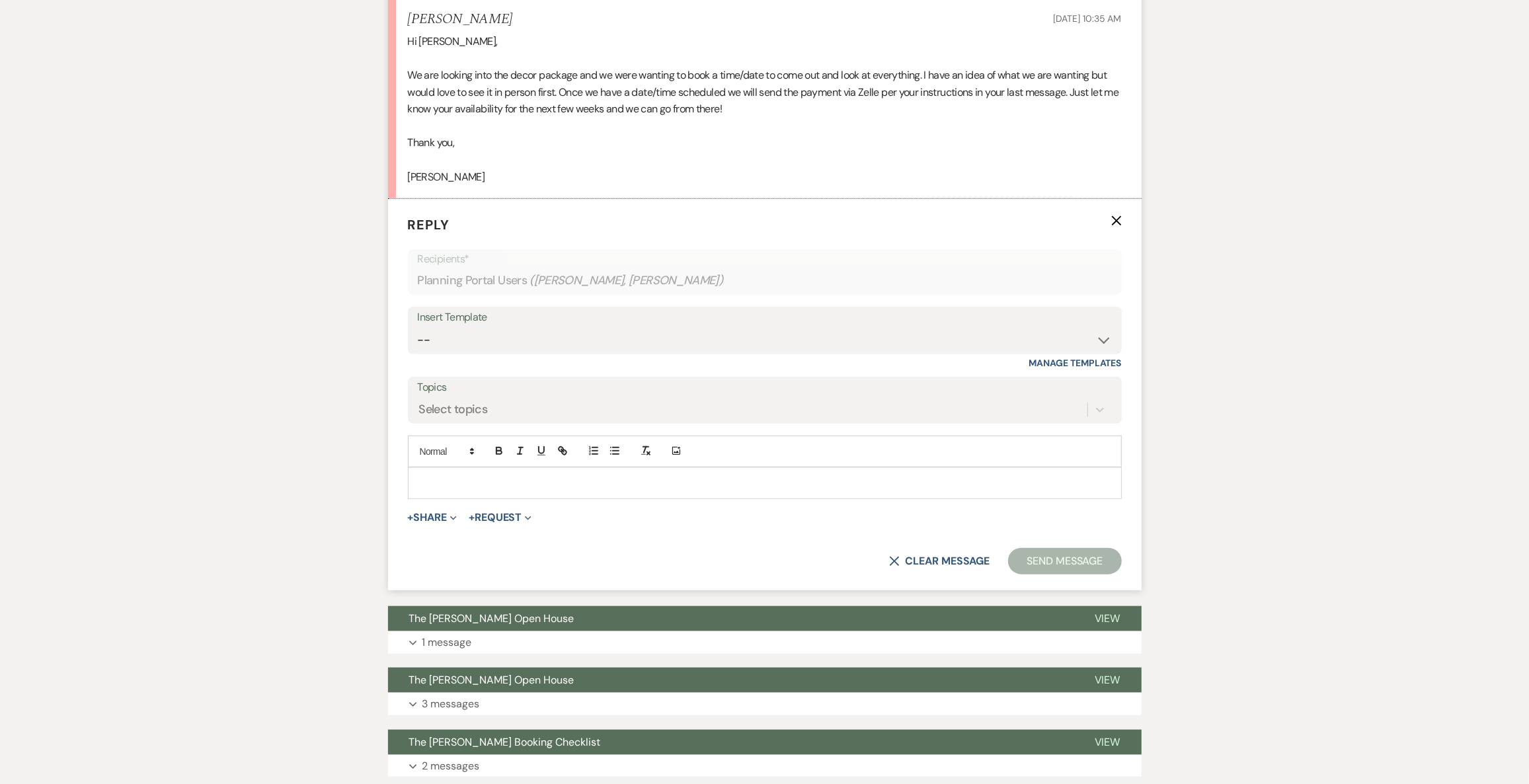
click at [455, 479] on p at bounding box center [765, 483] width 693 height 15
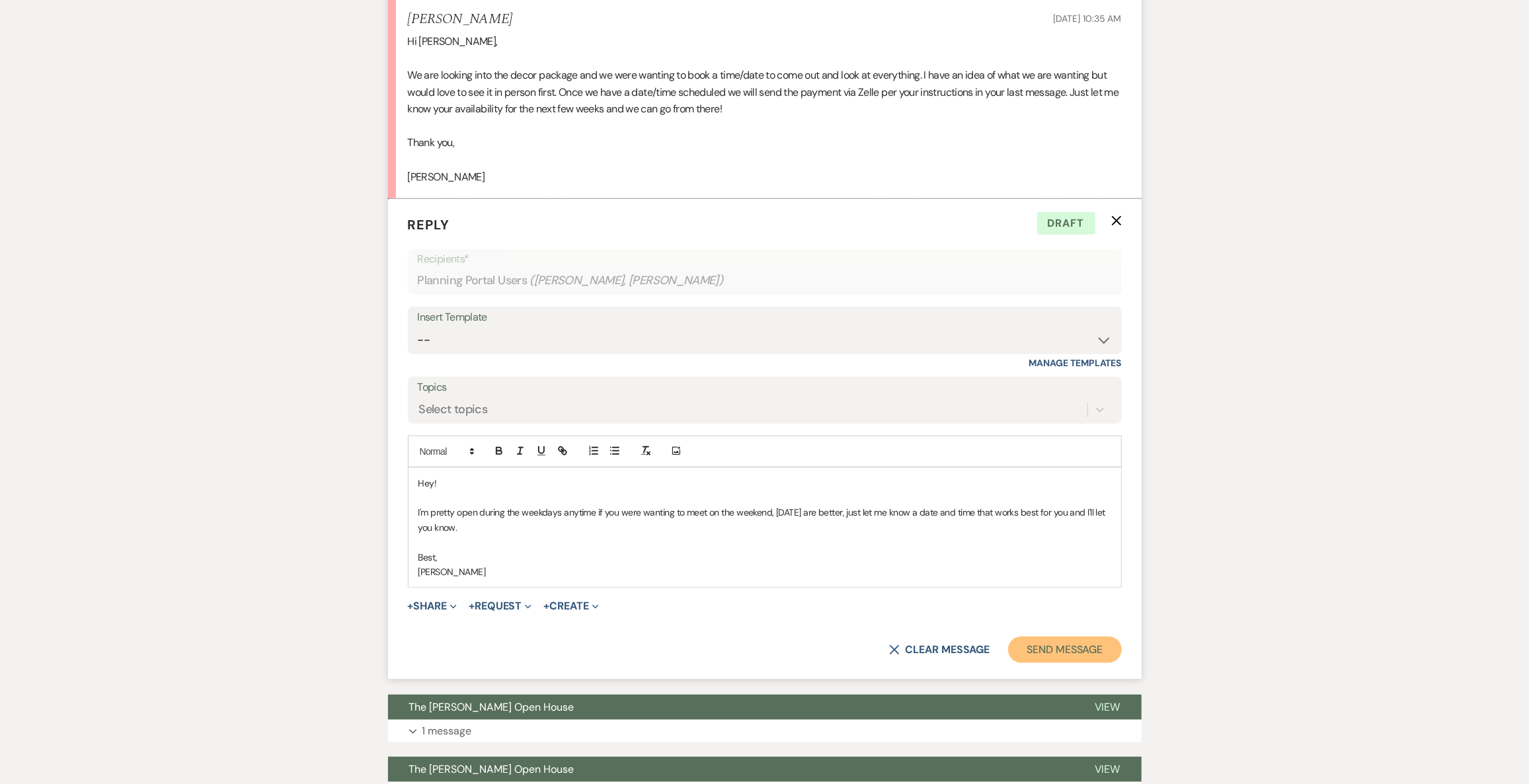
click at [1088, 659] on button "Send Message" at bounding box center [1065, 649] width 113 height 26
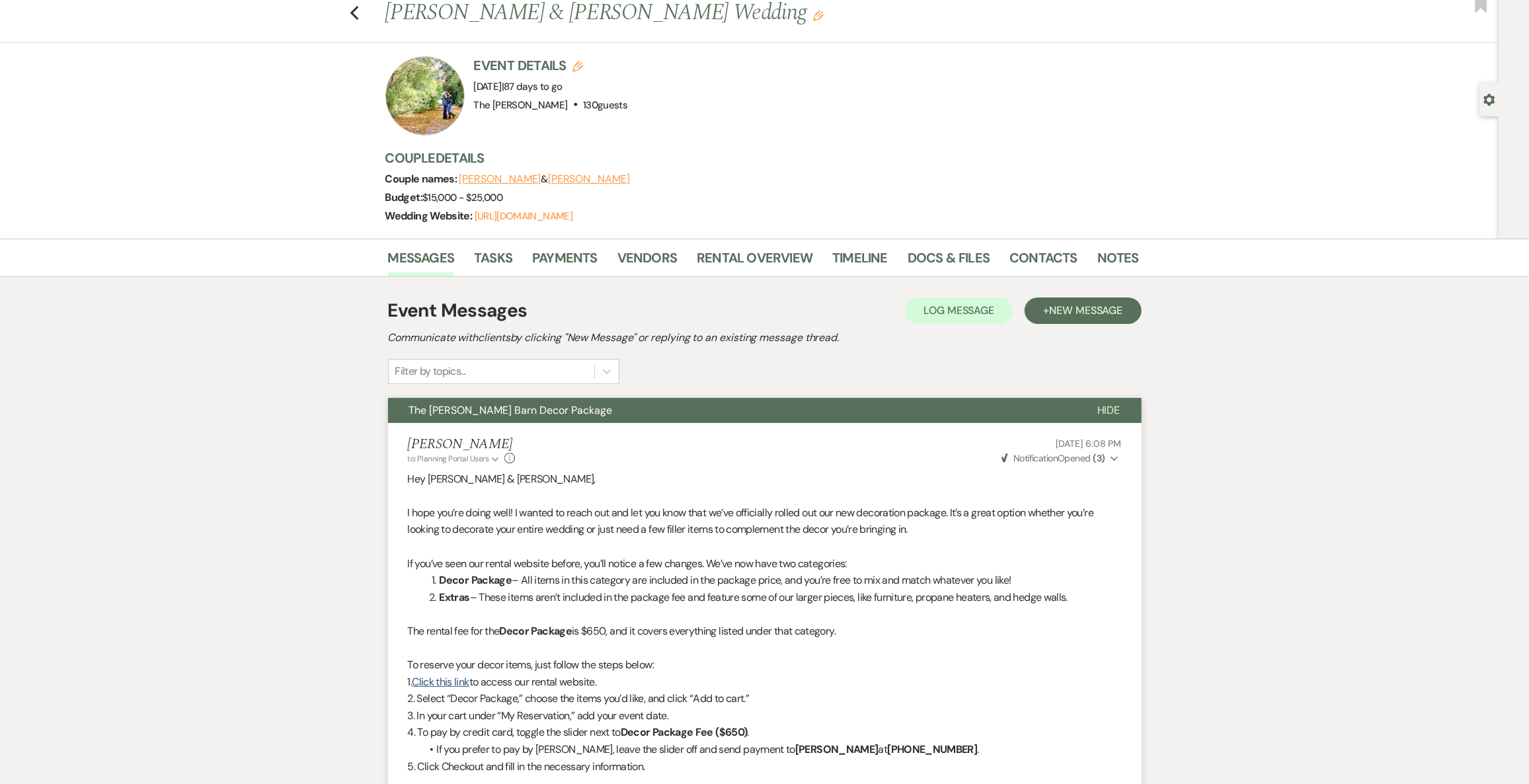
scroll to position [0, 0]
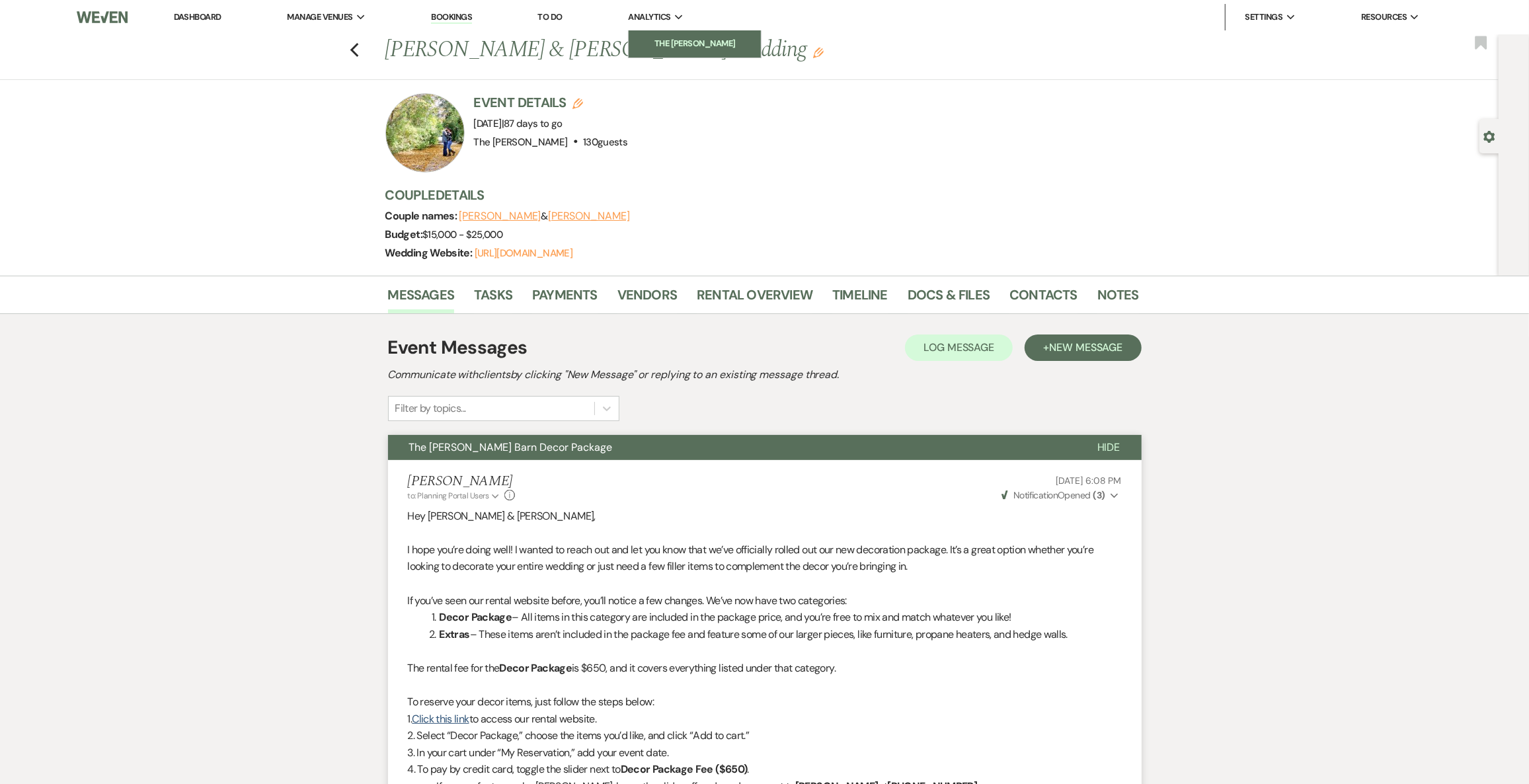
click at [676, 46] on li "The [PERSON_NAME]" at bounding box center [695, 44] width 119 height 13
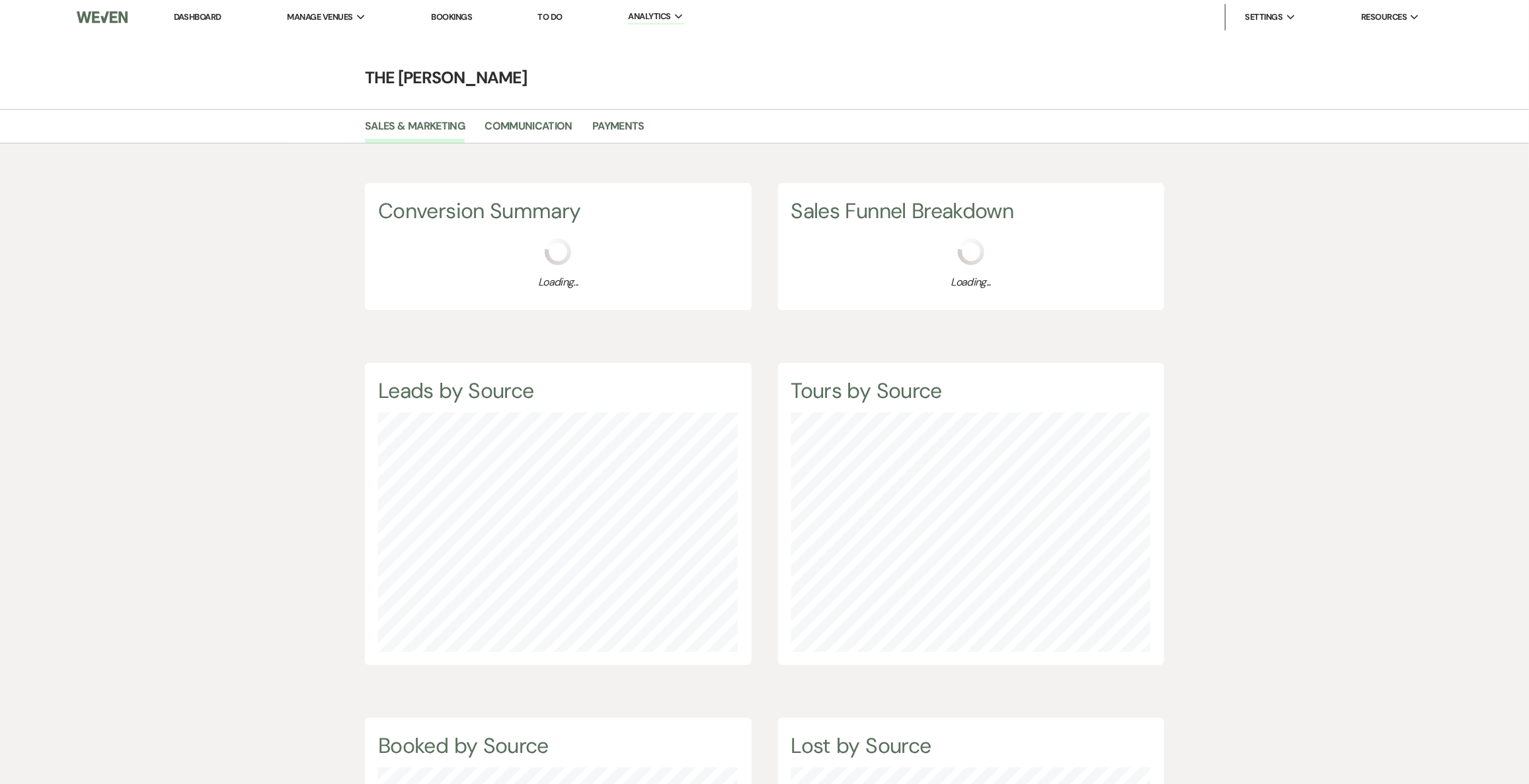
scroll to position [784, 1529]
click at [609, 135] on link "Payments" at bounding box center [618, 130] width 52 height 25
select select "2025"
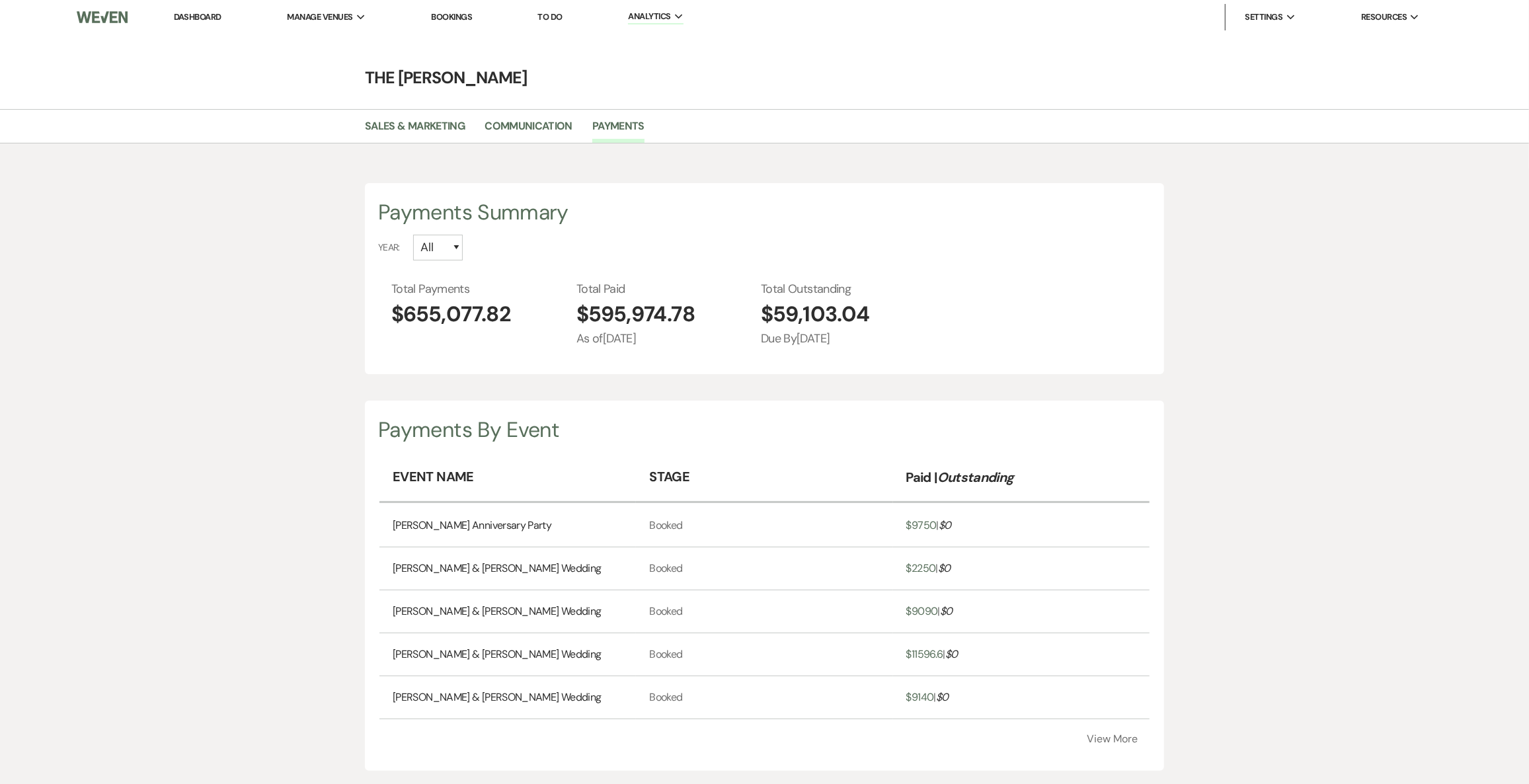
click at [204, 21] on link "Dashboard" at bounding box center [197, 16] width 48 height 11
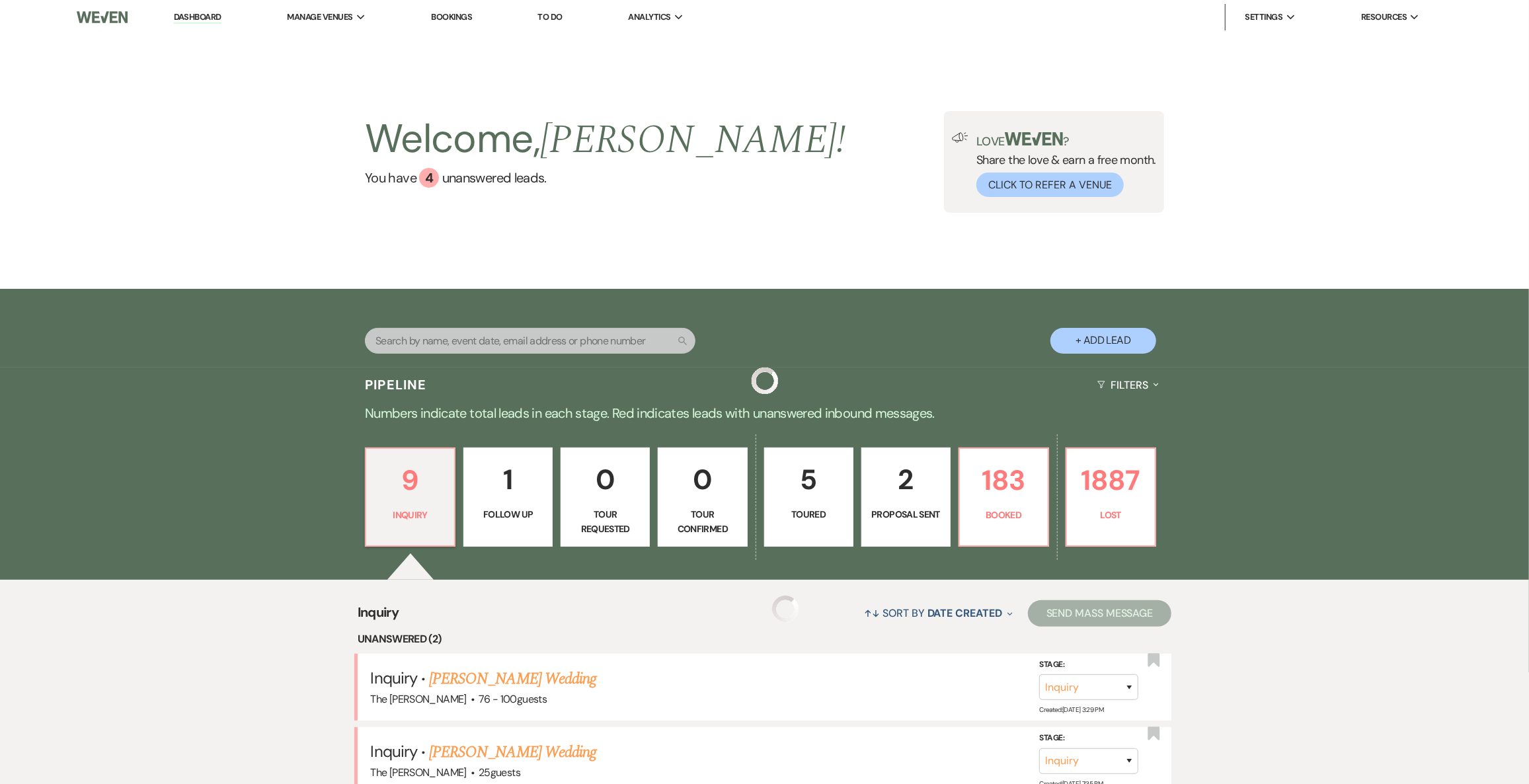
click at [204, 19] on link "Dashboard" at bounding box center [197, 17] width 48 height 13
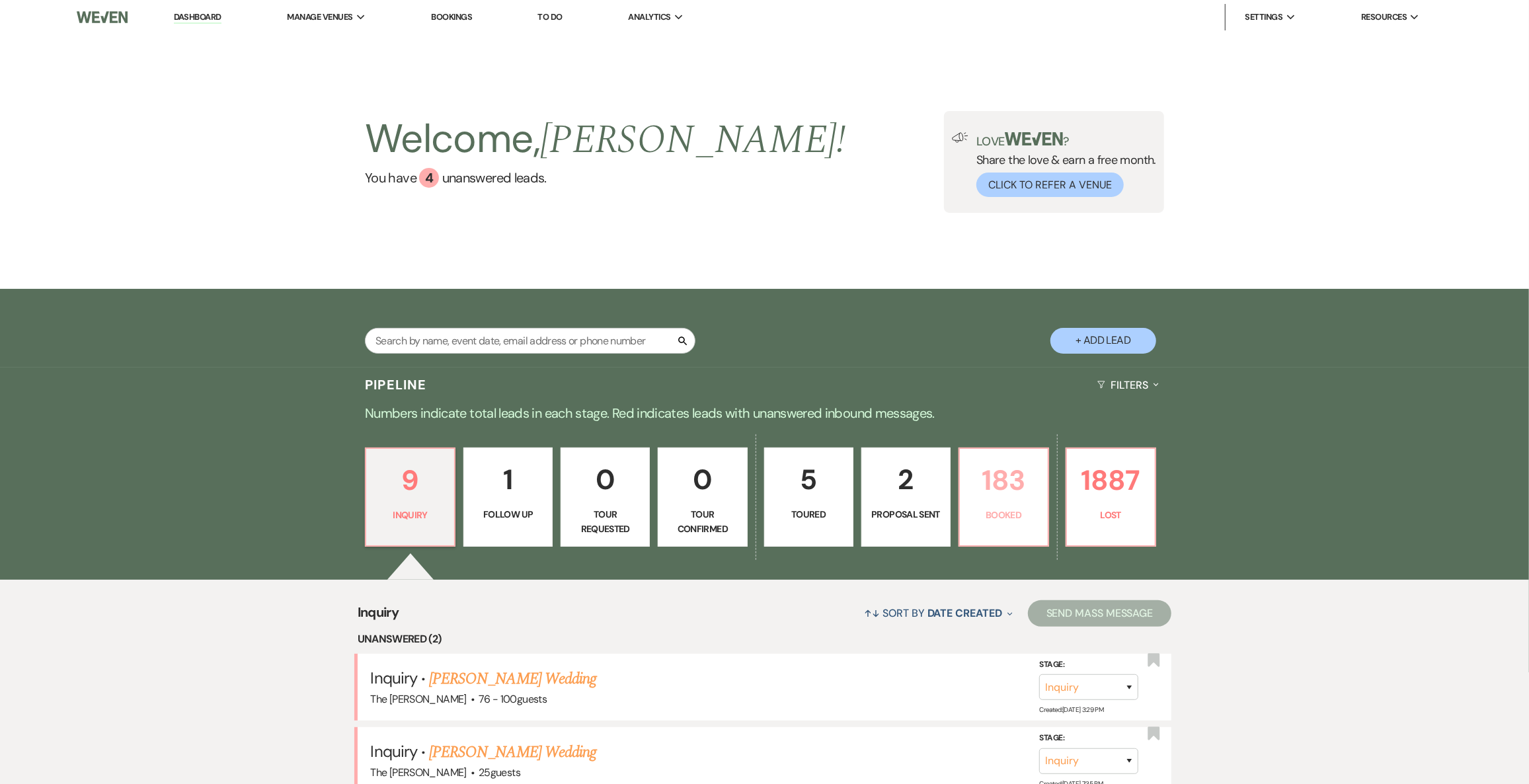
click at [1000, 471] on p "183" at bounding box center [1003, 480] width 72 height 44
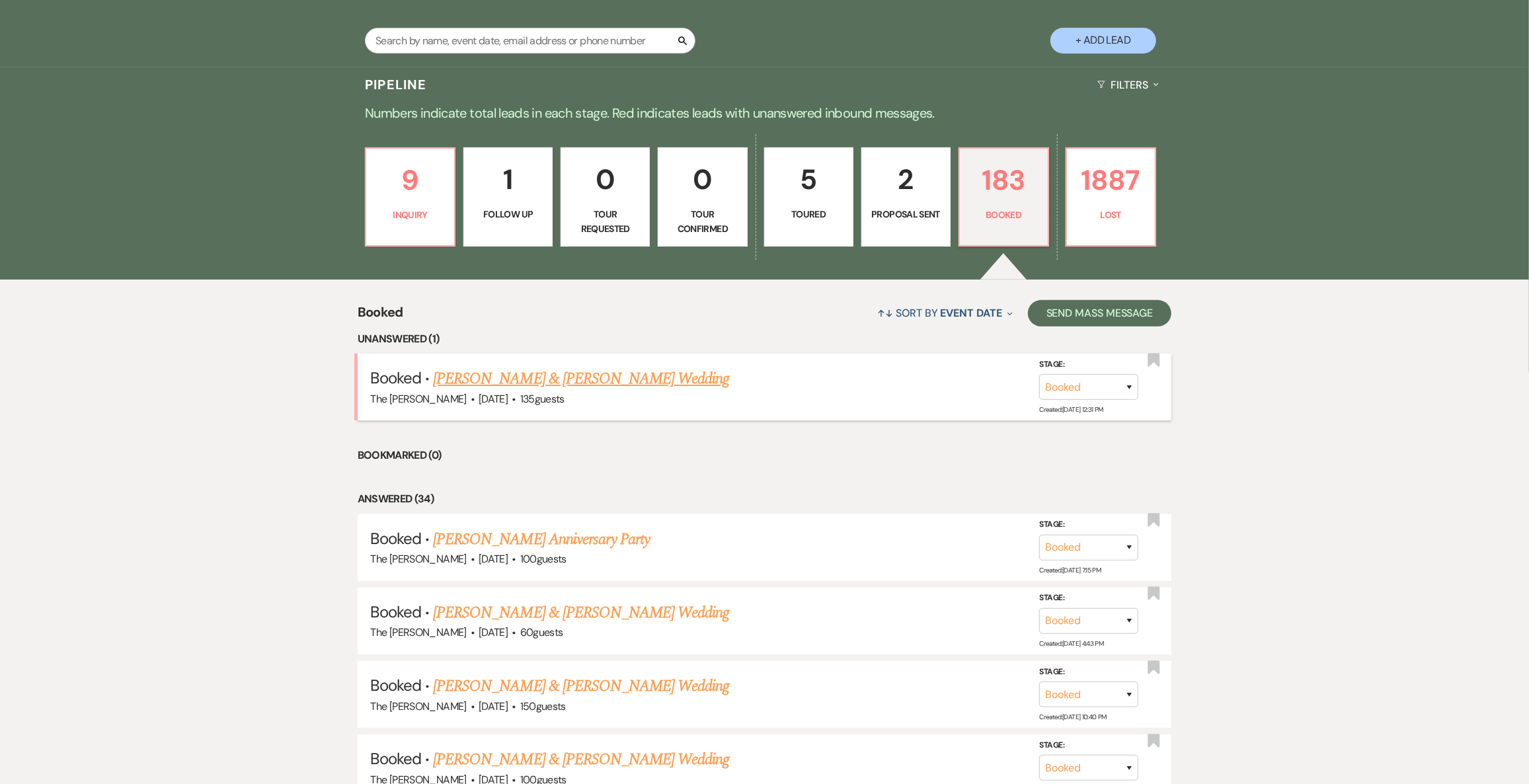
click at [580, 376] on link "[PERSON_NAME] & [PERSON_NAME] Wedding" at bounding box center [581, 378] width 296 height 24
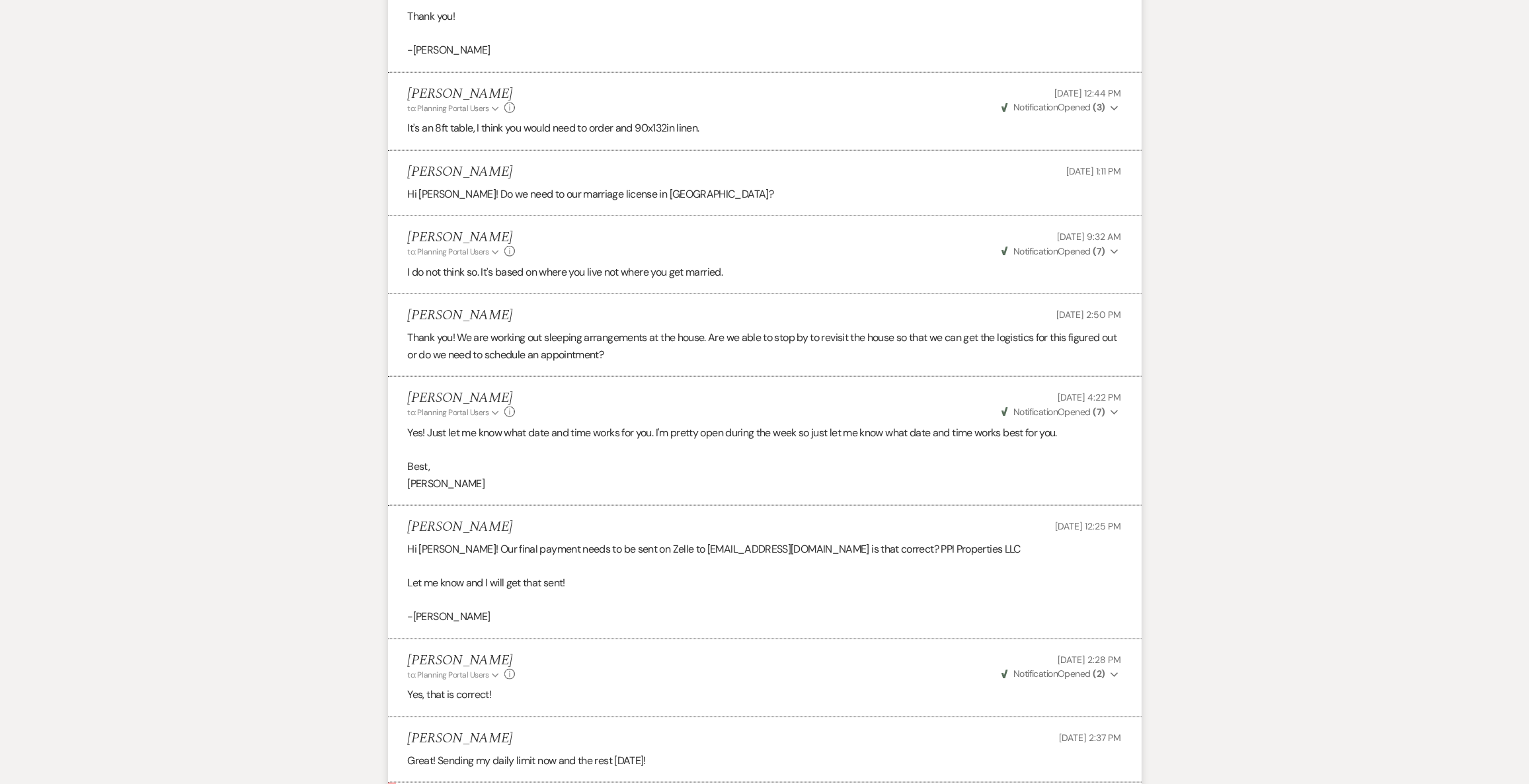
scroll to position [1442, 0]
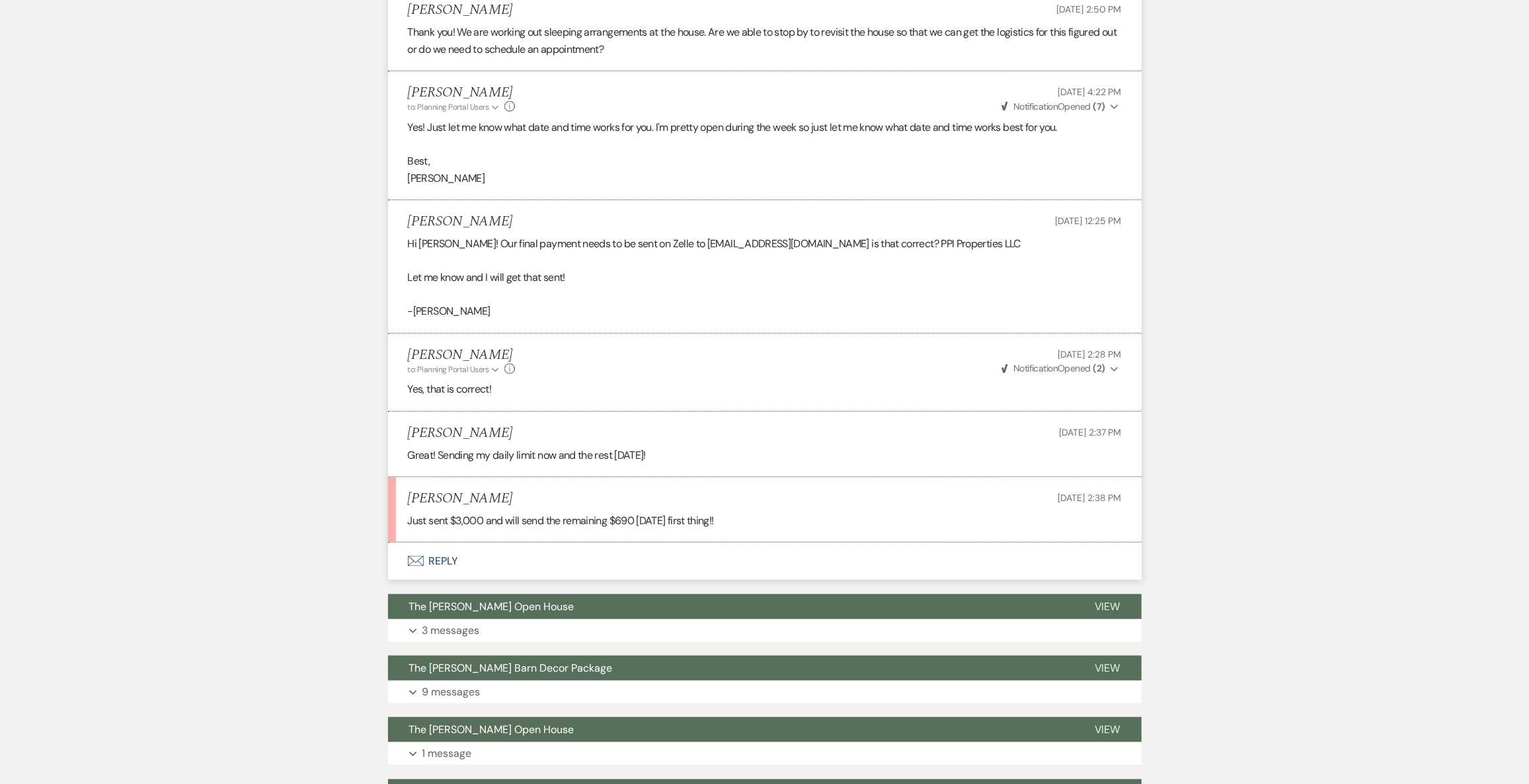
click at [491, 546] on button "Envelope Reply" at bounding box center [765, 561] width 753 height 37
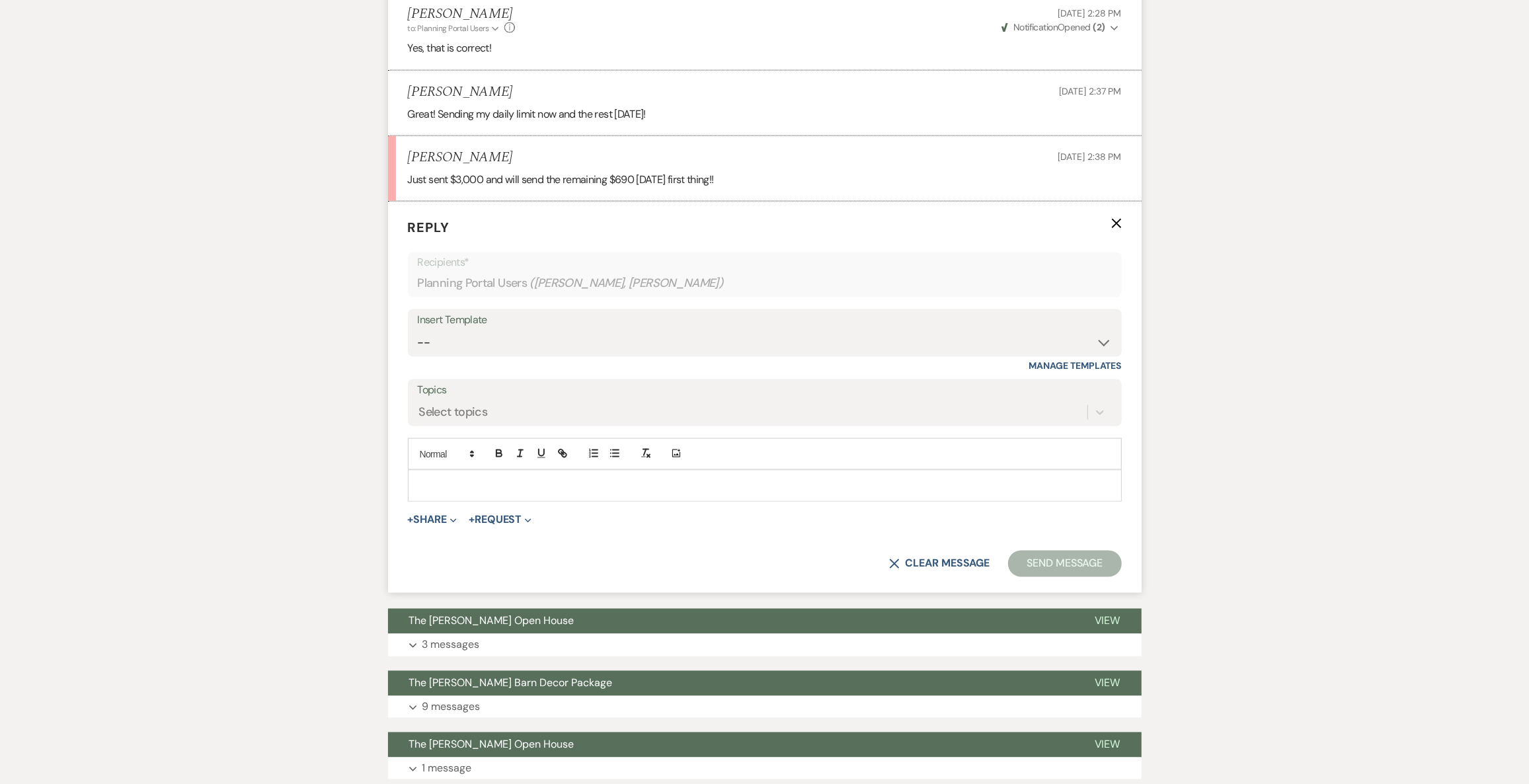
scroll to position [1785, 0]
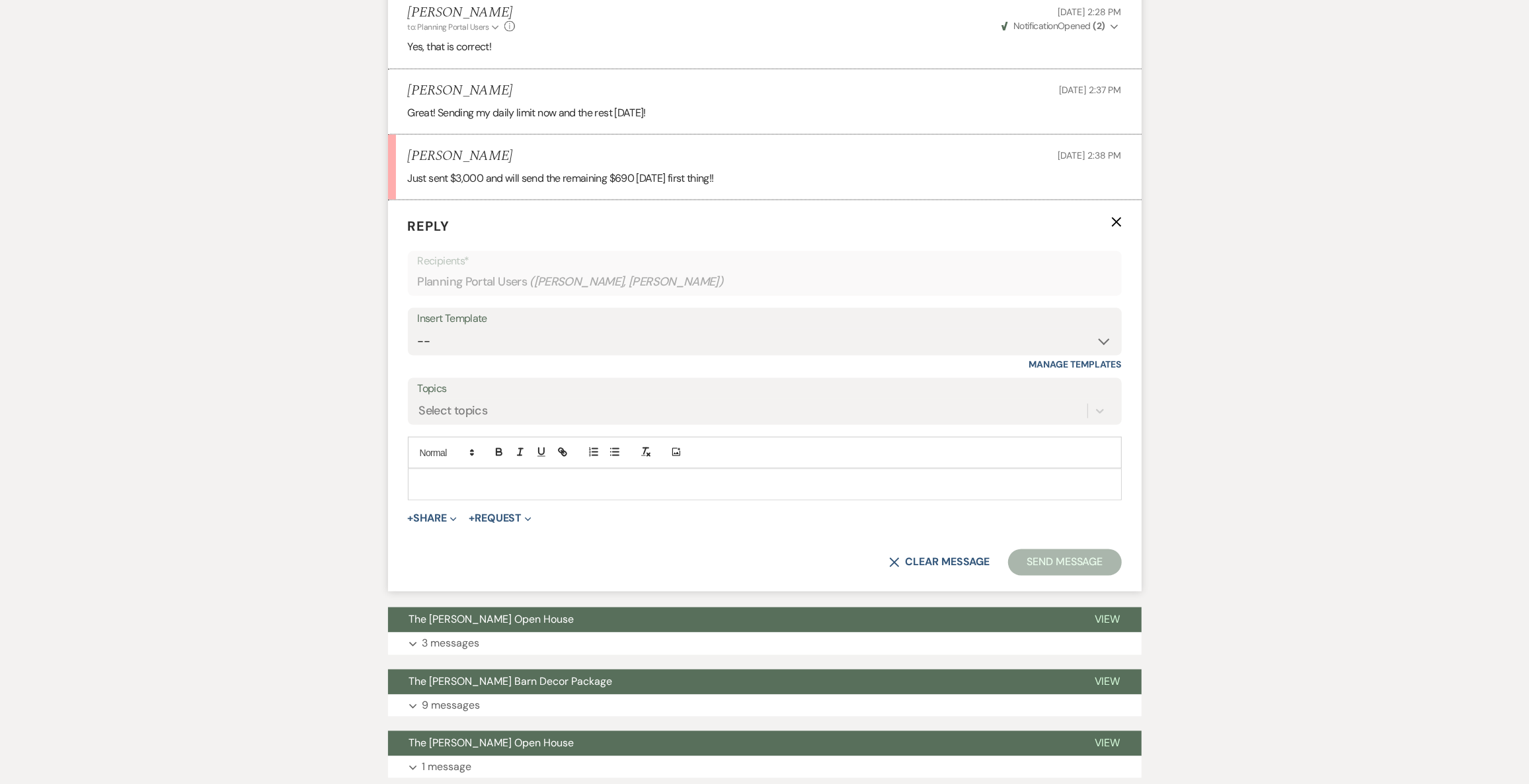
click at [473, 491] on div at bounding box center [765, 483] width 713 height 30
click at [1051, 555] on button "Send Message" at bounding box center [1065, 562] width 113 height 26
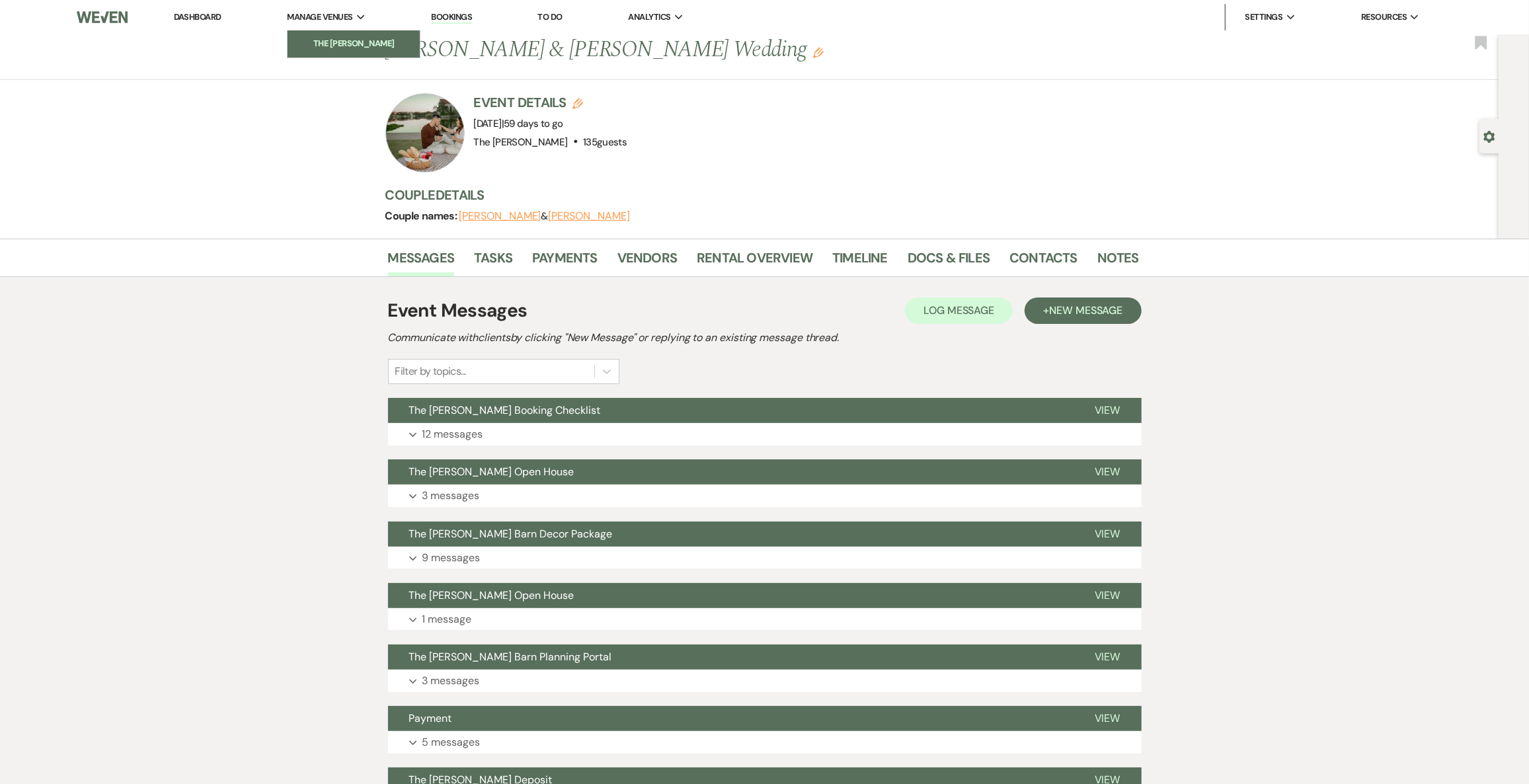
click at [323, 44] on li "The [PERSON_NAME]" at bounding box center [354, 44] width 119 height 13
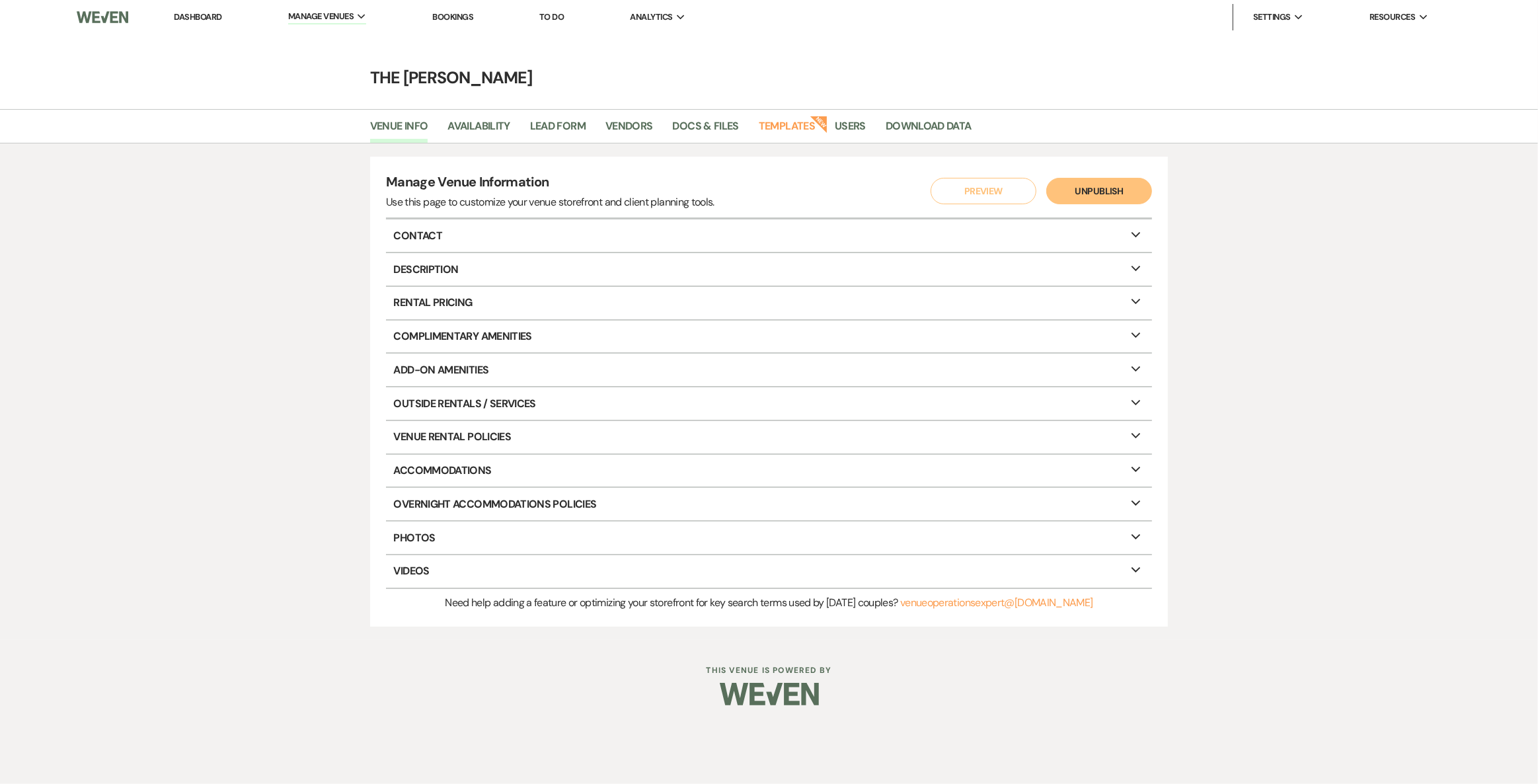
click at [193, 18] on link "Dashboard" at bounding box center [198, 16] width 48 height 11
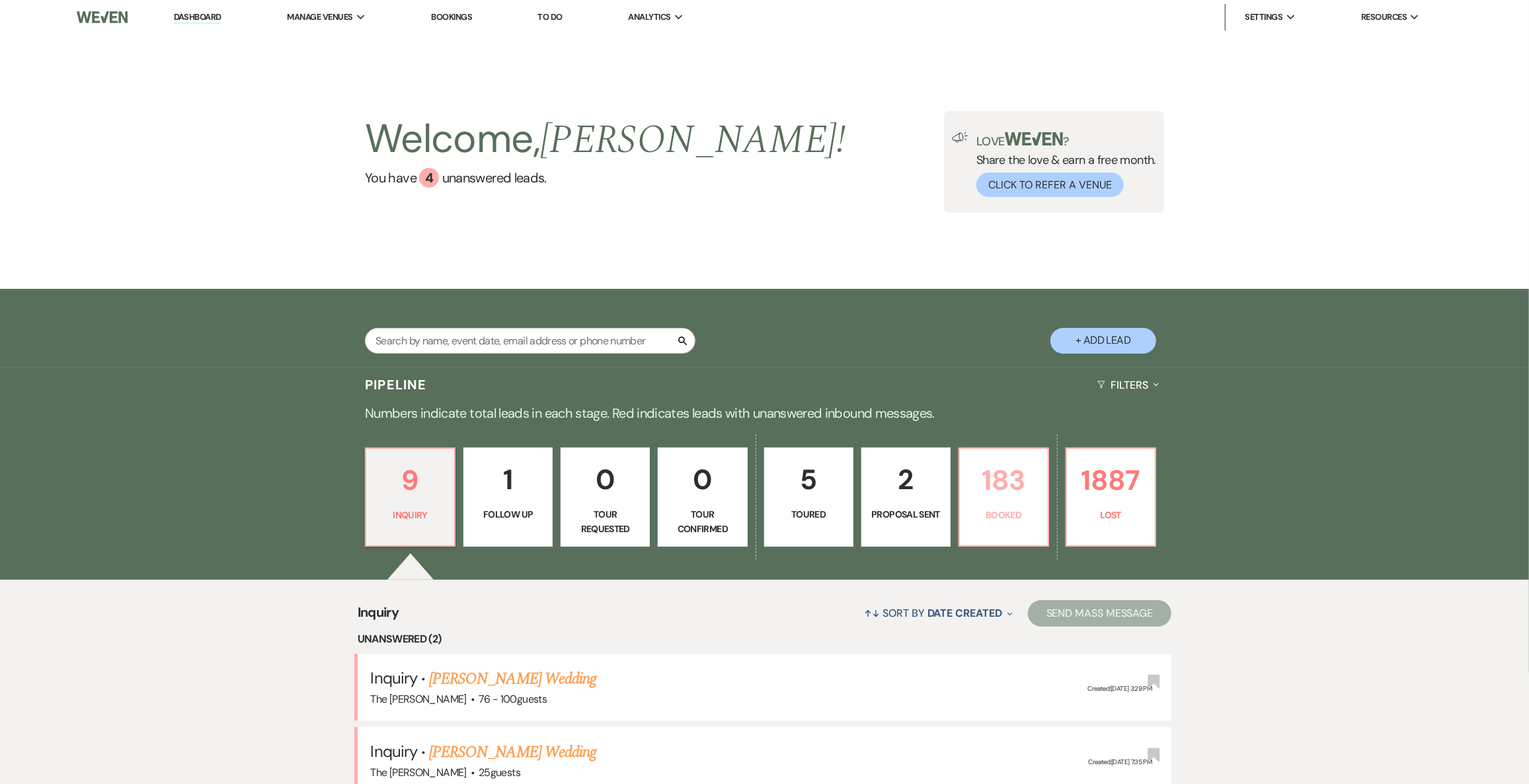
click at [985, 477] on p "183" at bounding box center [1003, 480] width 72 height 44
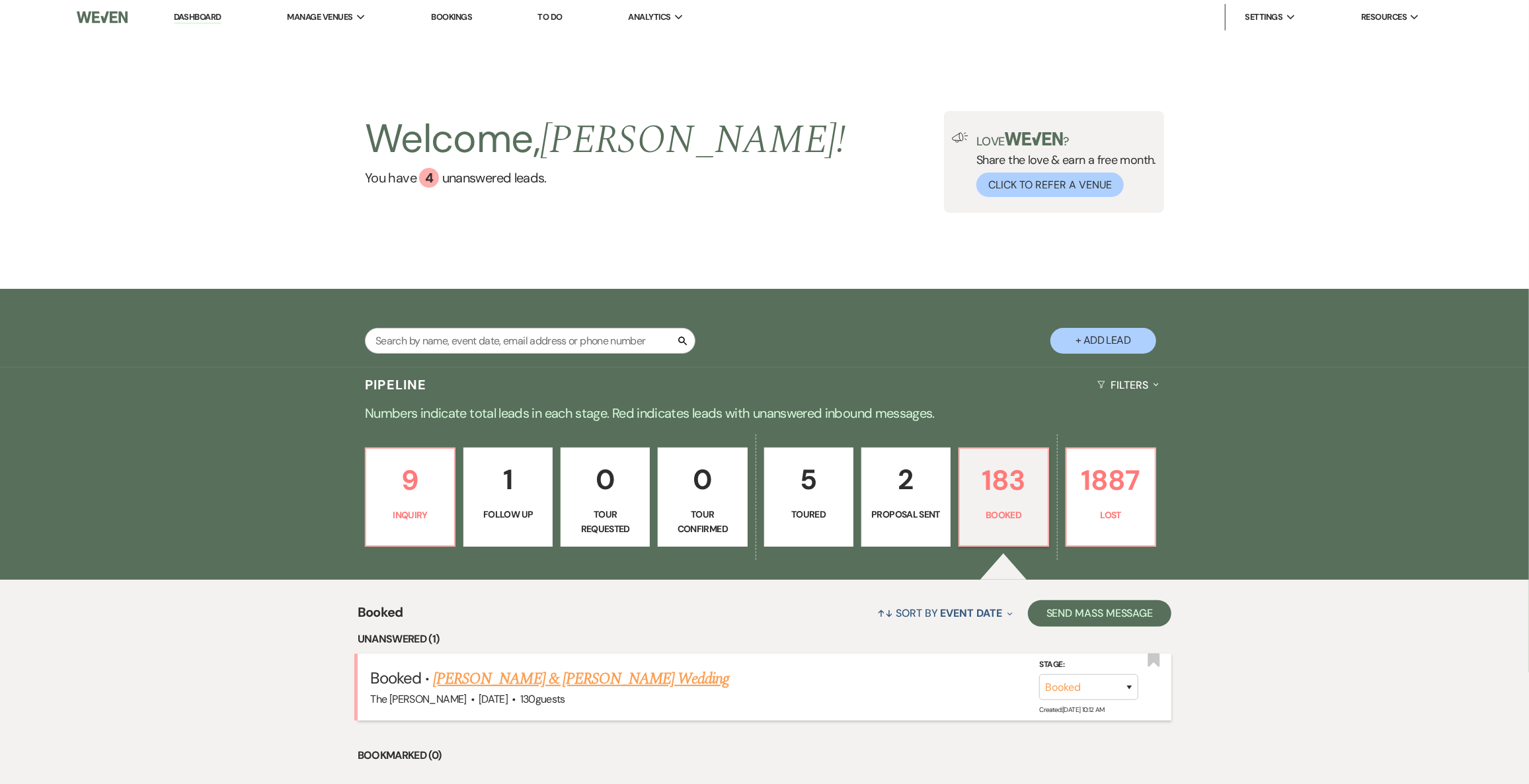
scroll to position [240, 0]
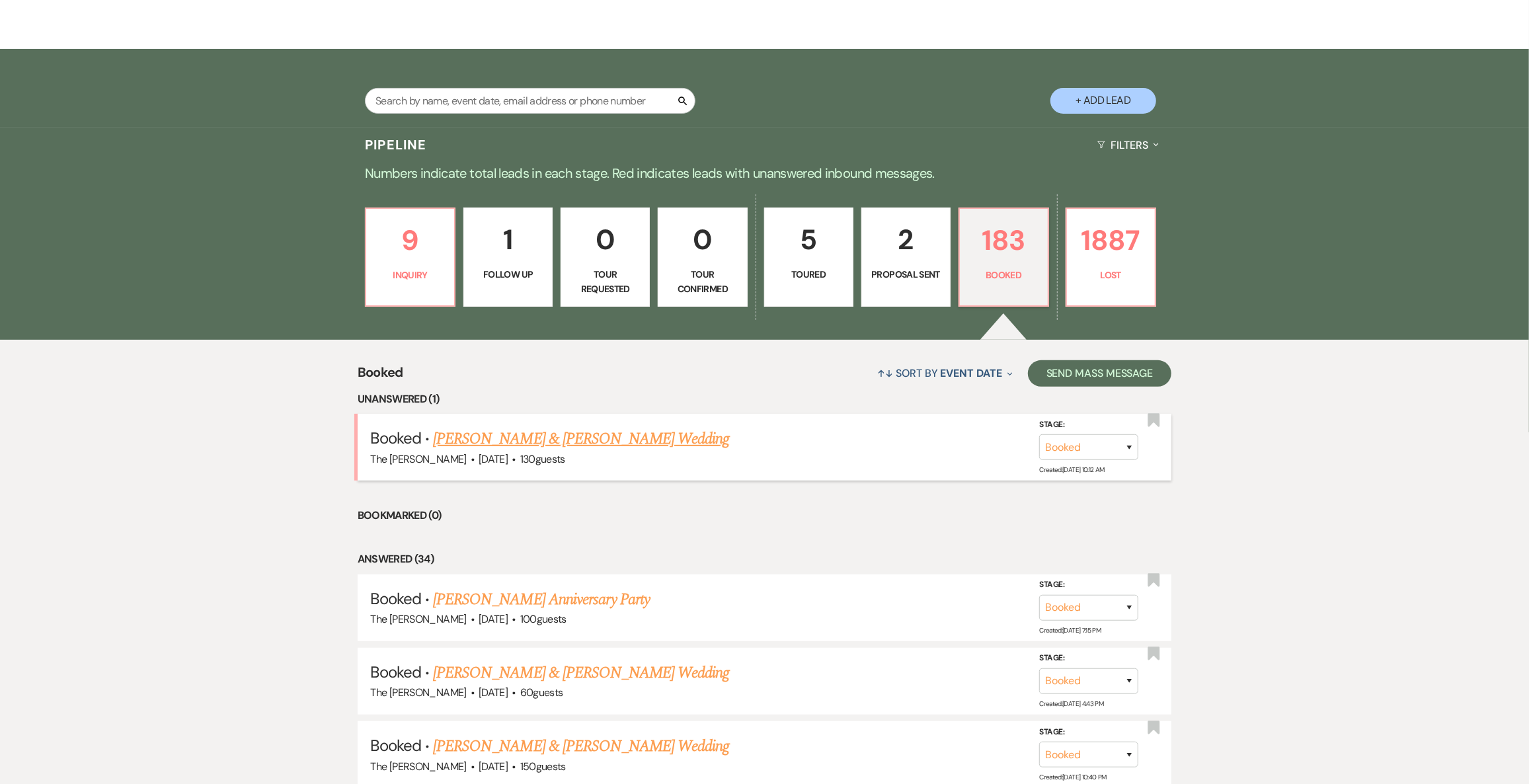
click at [498, 439] on link "[PERSON_NAME] & [PERSON_NAME] Wedding" at bounding box center [581, 439] width 296 height 24
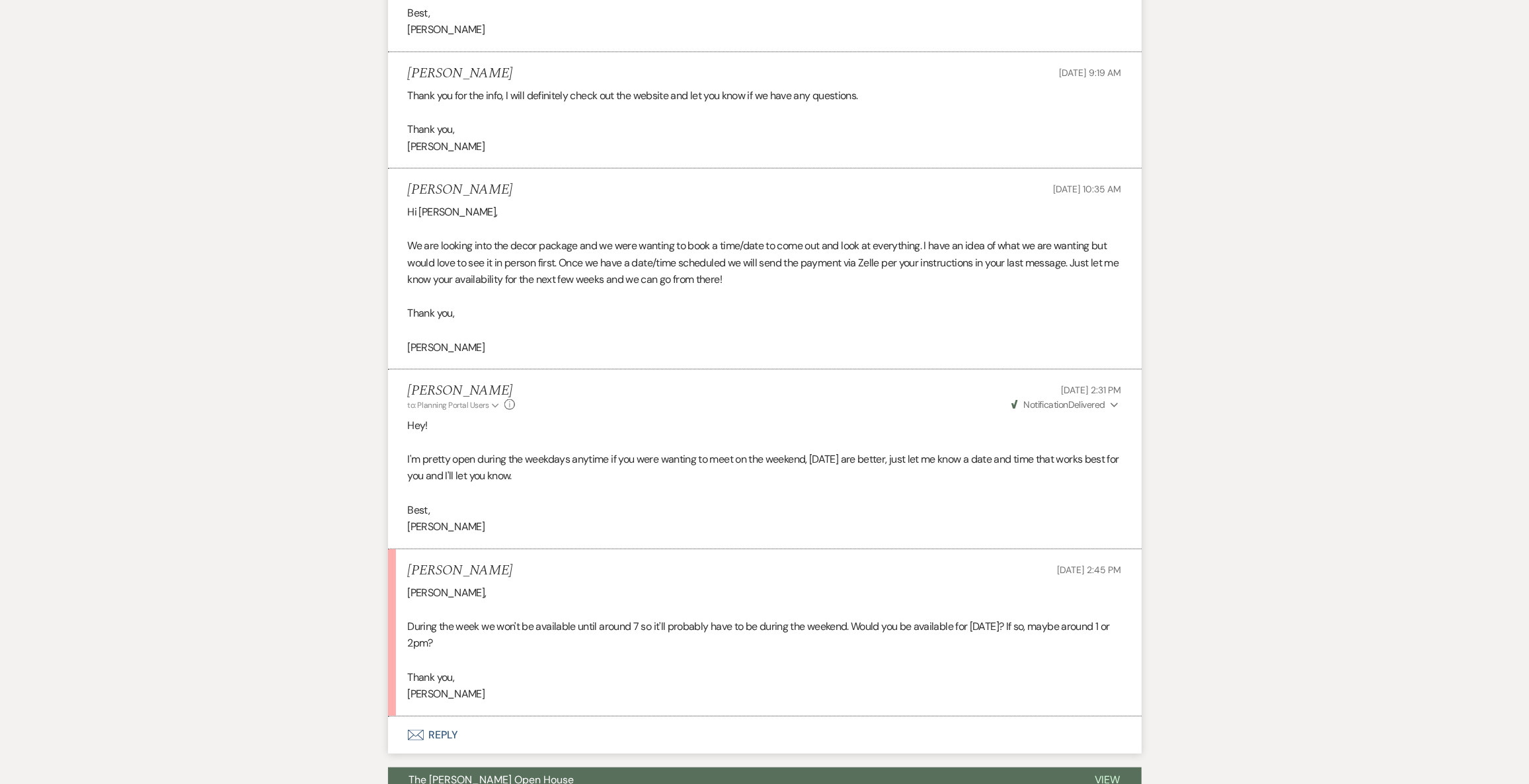
scroll to position [901, 0]
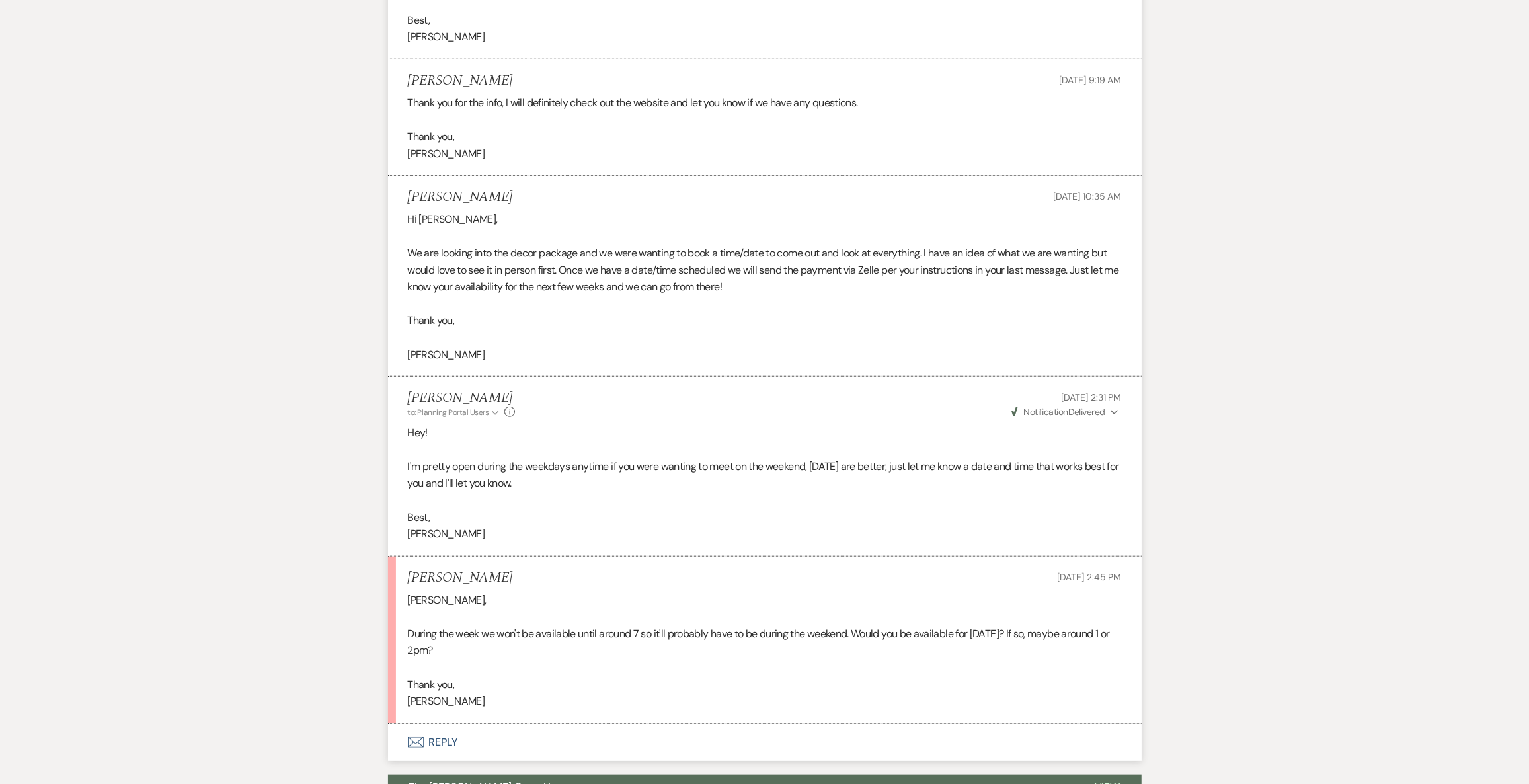
click at [471, 751] on button "Envelope Reply" at bounding box center [765, 742] width 753 height 37
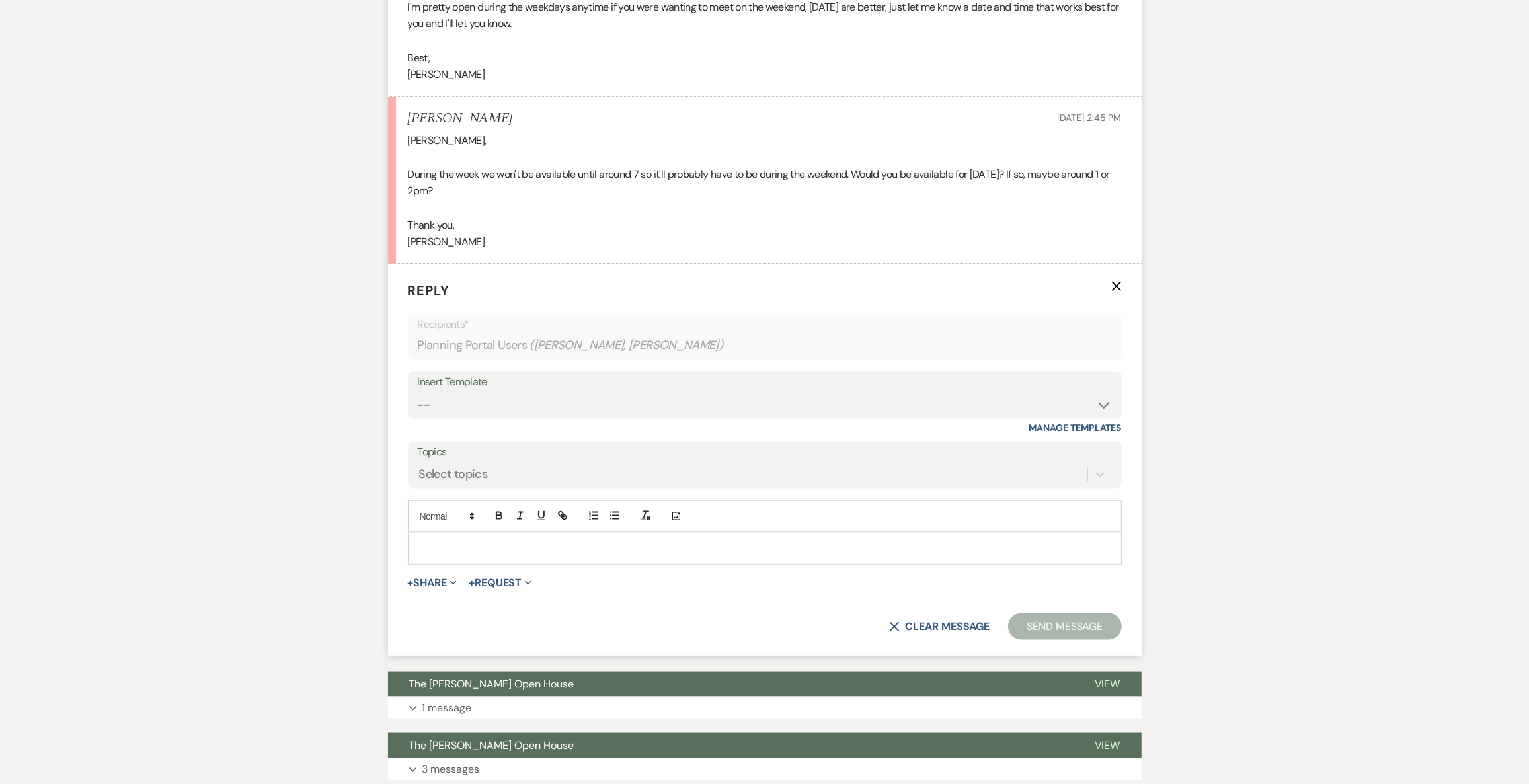
scroll to position [1367, 0]
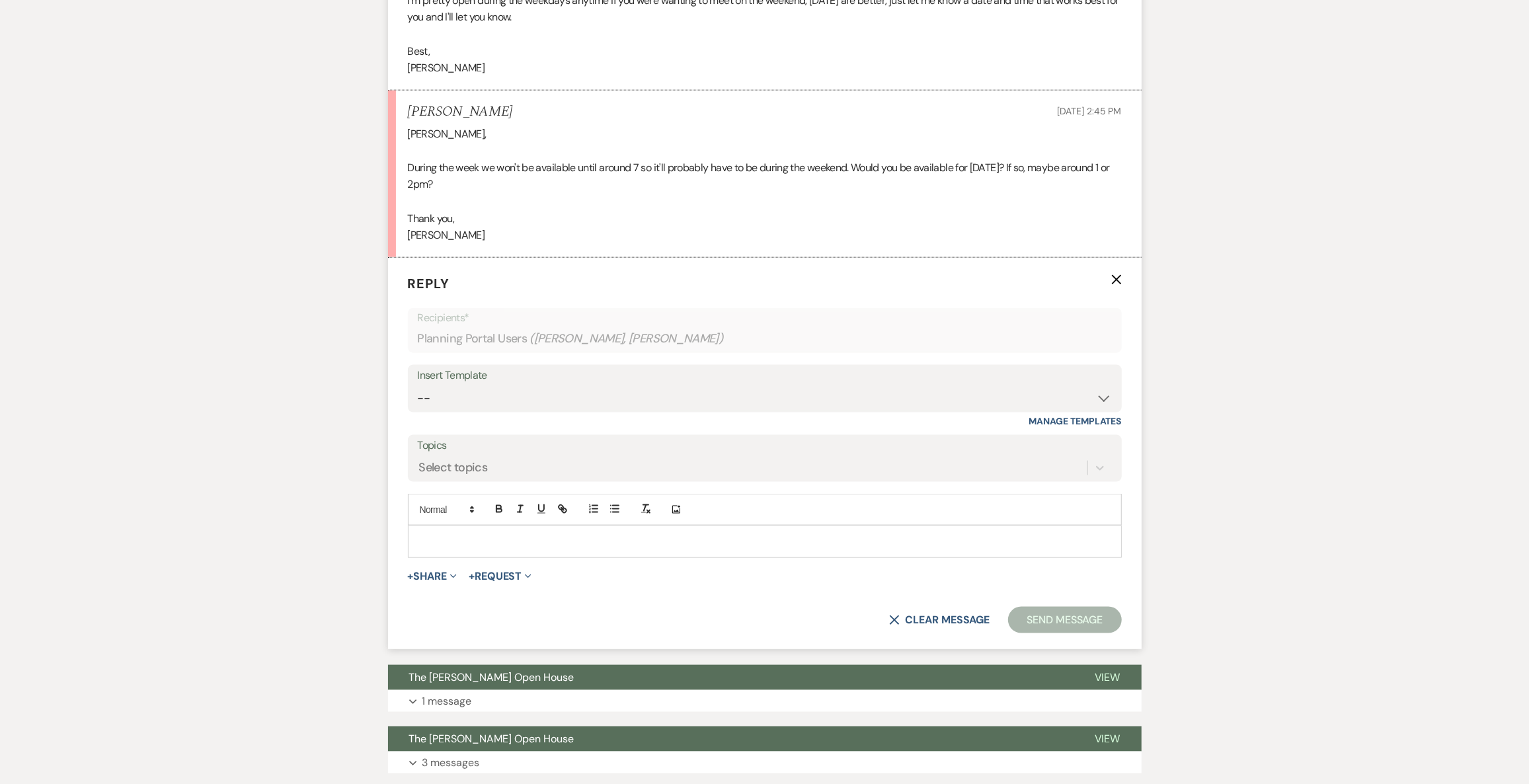
click at [481, 544] on p at bounding box center [765, 541] width 693 height 15
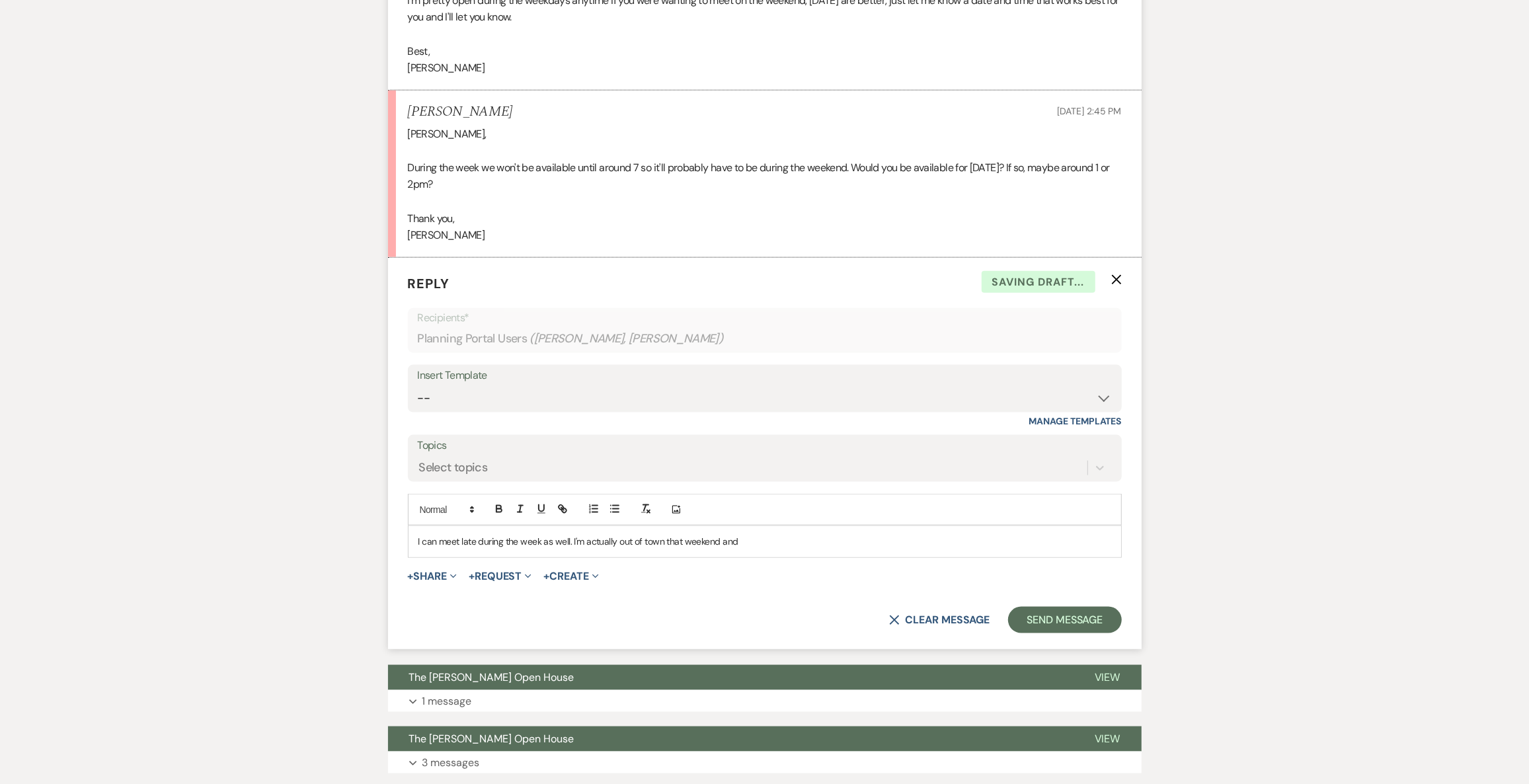
click at [790, 529] on div "I can meet late during the week as well. I'm actually out of town that weekend …" at bounding box center [765, 541] width 713 height 30
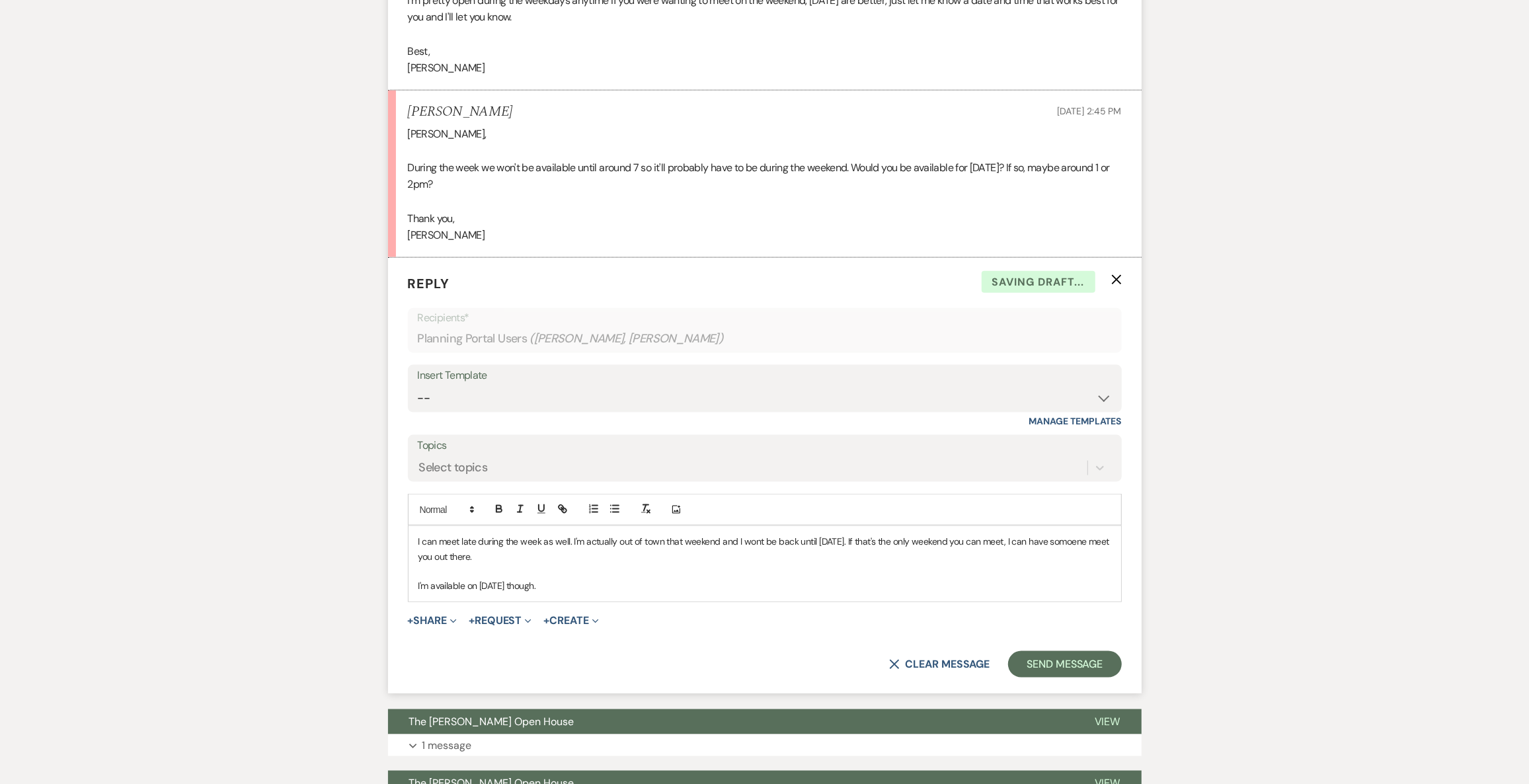
click at [445, 583] on p "I'm available on September 14th though." at bounding box center [765, 586] width 693 height 15
copy p "available"
click at [509, 587] on p "I'm available on September 14th though." at bounding box center [765, 586] width 693 height 15
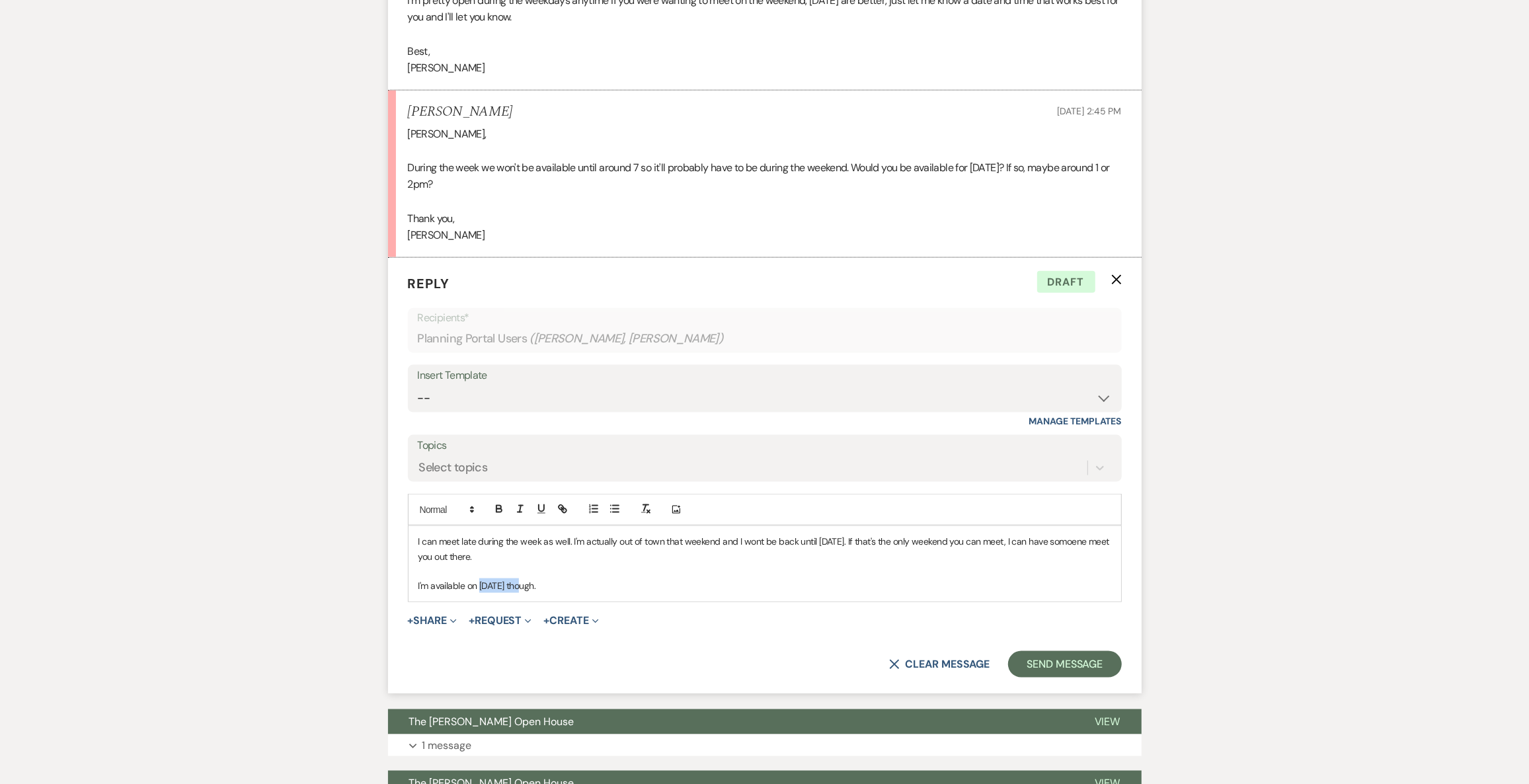
copy p "September"
click at [713, 579] on p "I'm available on September 14th though." at bounding box center [765, 586] width 693 height 15
click at [568, 540] on p "I can meet late during the week as well. I'm actually out of town that weekend …" at bounding box center [765, 548] width 693 height 30
click at [569, 541] on p "I can meet late during the week as well. I'm actually out of town that weekend …" at bounding box center [765, 548] width 693 height 30
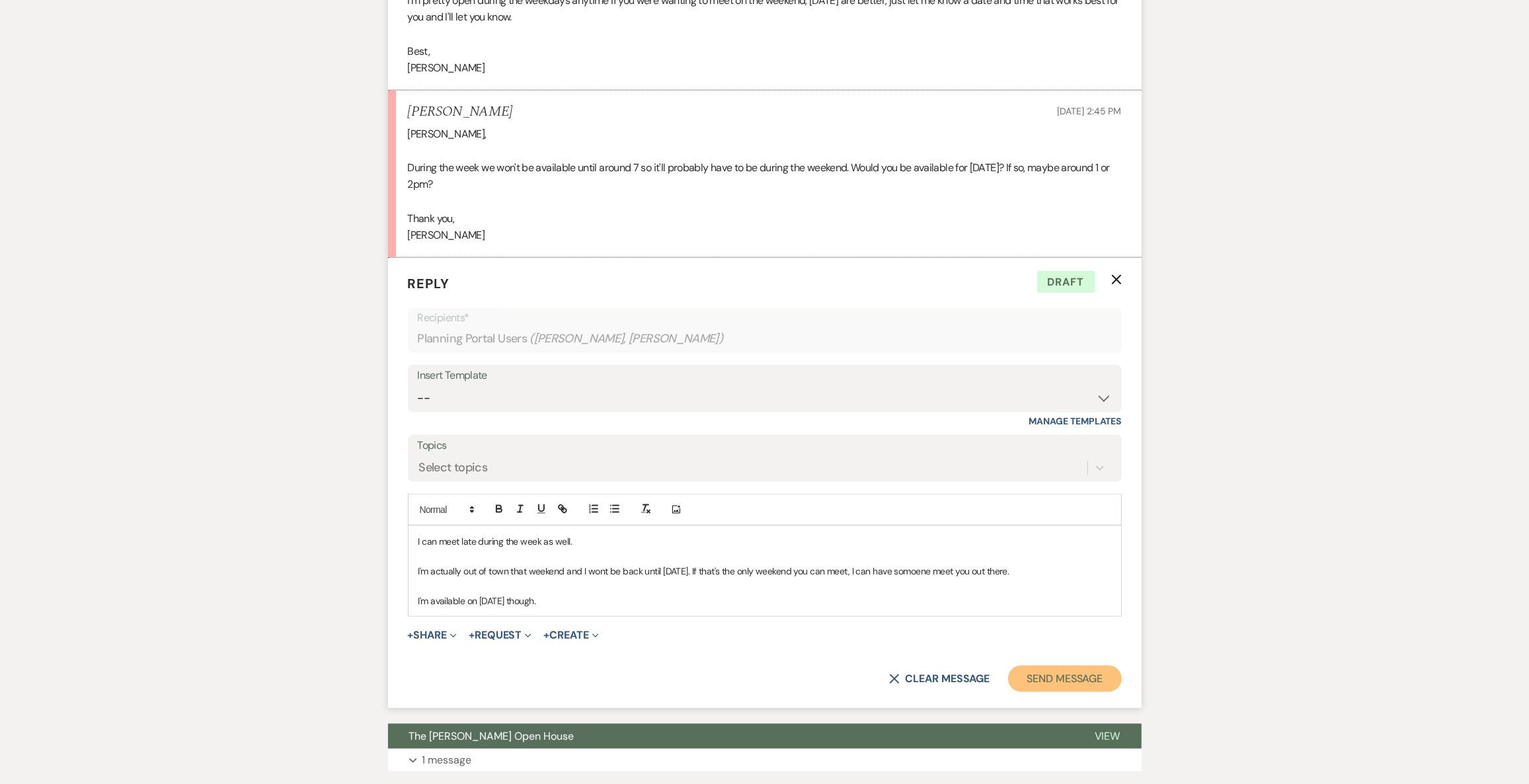
click at [1090, 683] on button "Send Message" at bounding box center [1065, 678] width 113 height 26
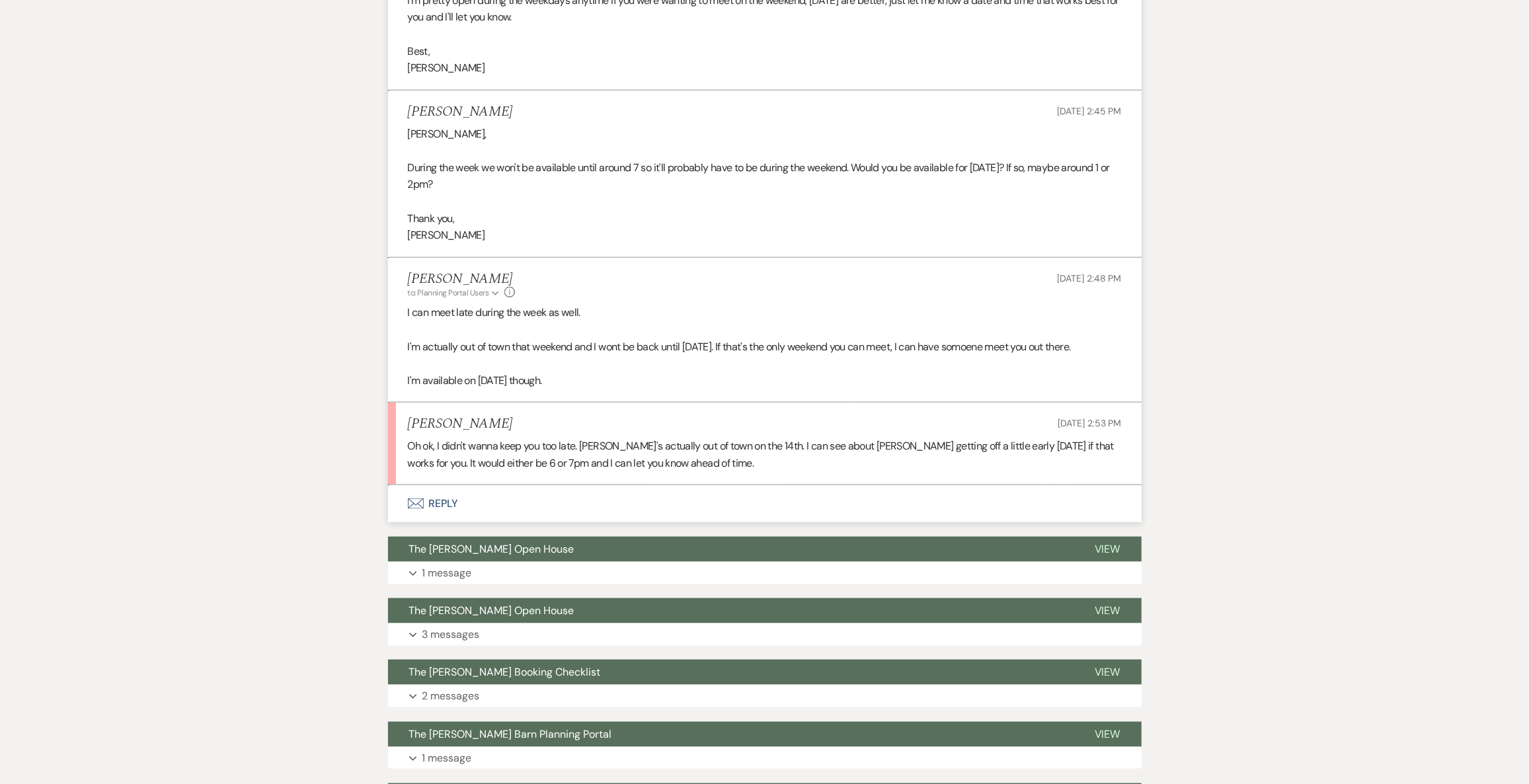
click at [451, 504] on button "Envelope Reply" at bounding box center [765, 503] width 753 height 37
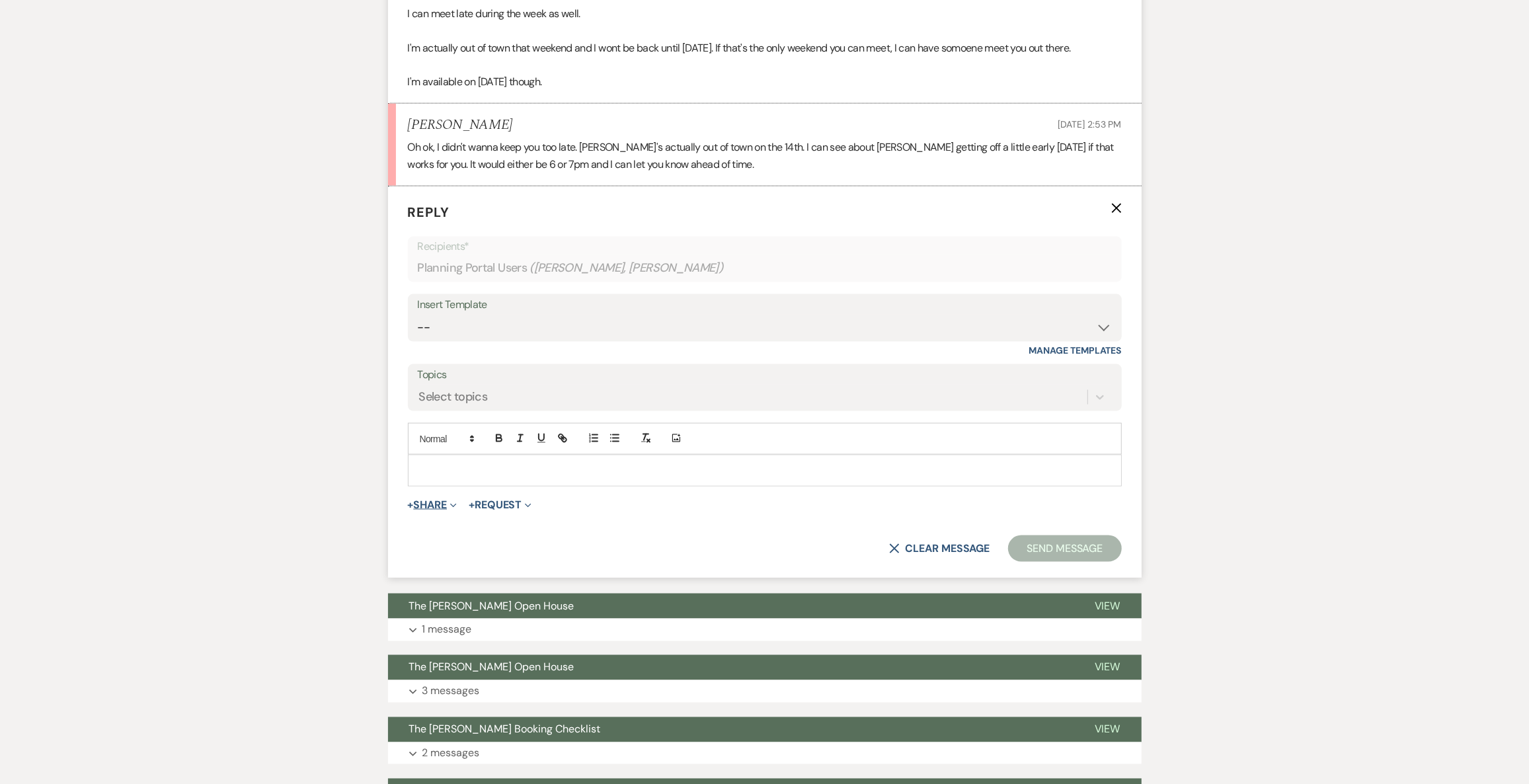
scroll to position [1670, 0]
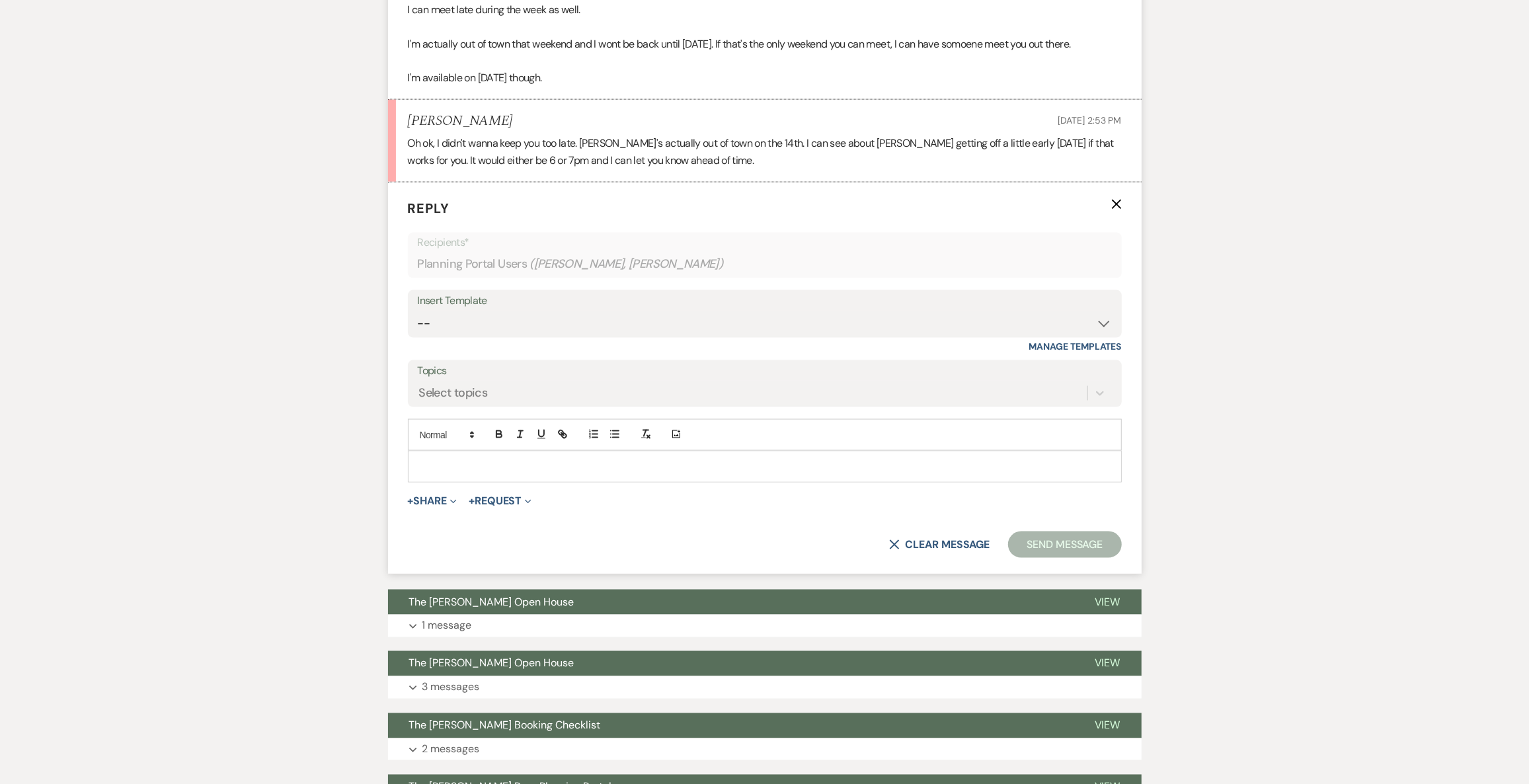
click at [453, 474] on p at bounding box center [765, 467] width 693 height 15
click at [1055, 550] on button "Send Message" at bounding box center [1065, 544] width 113 height 26
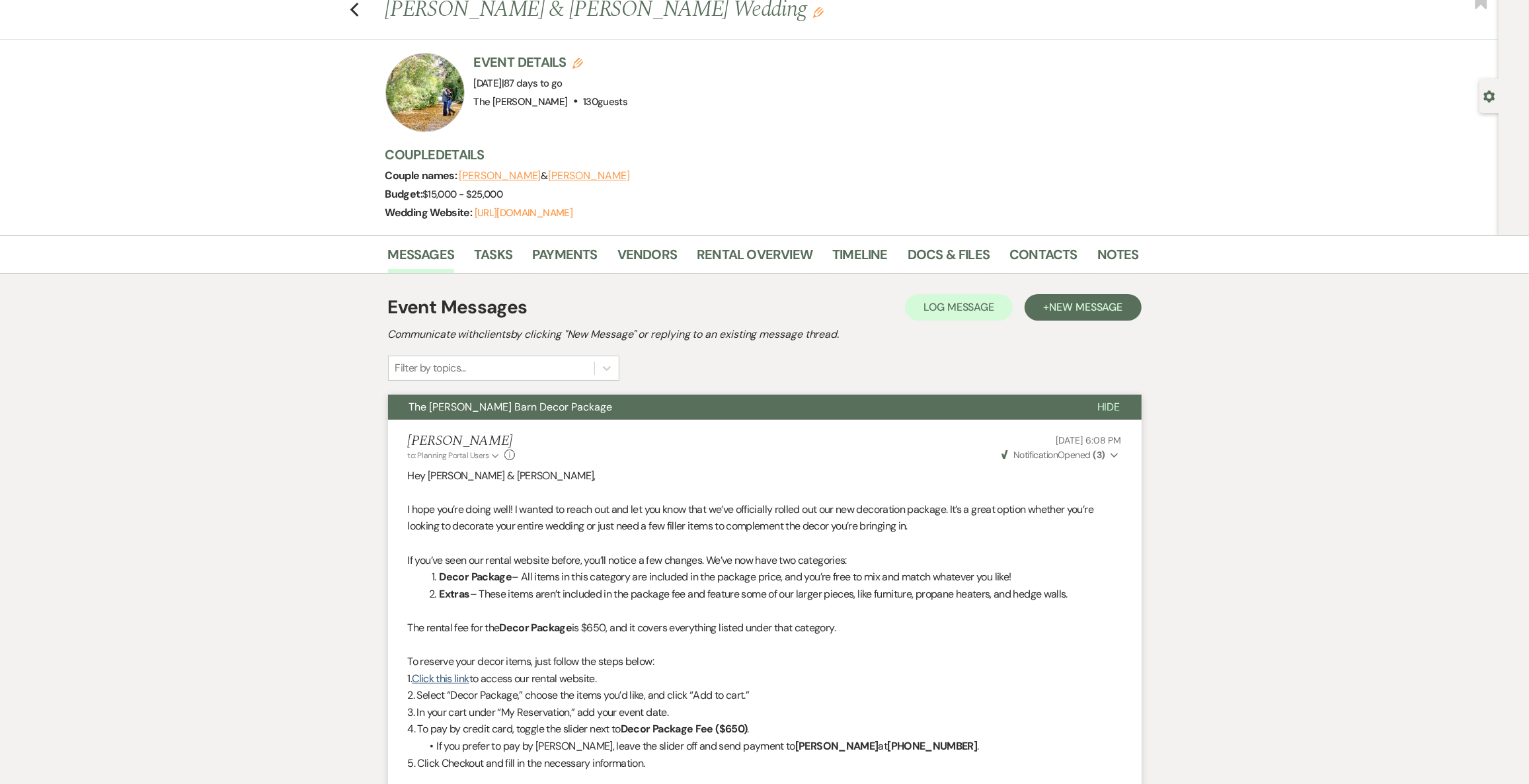
scroll to position [0, 0]
